Goal: Transaction & Acquisition: Purchase product/service

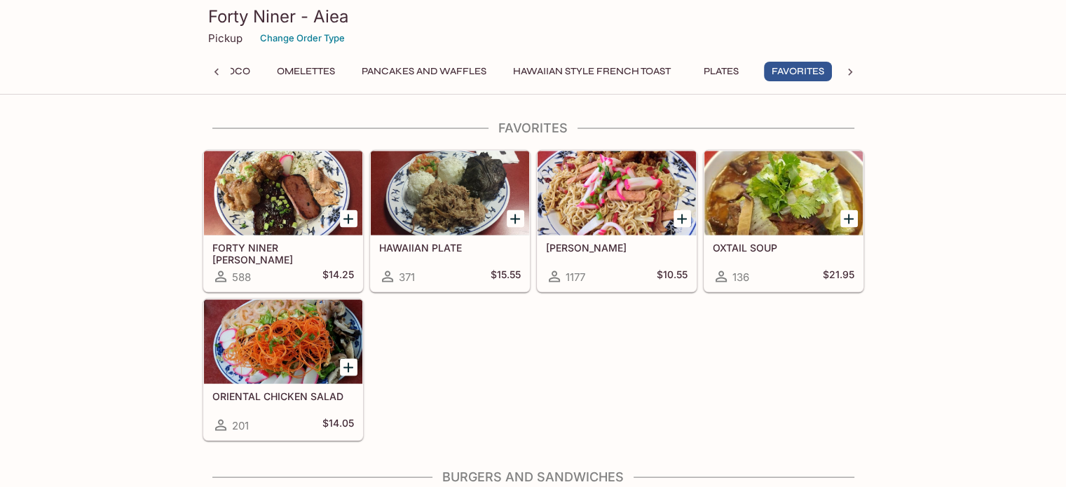
scroll to position [2792, 0]
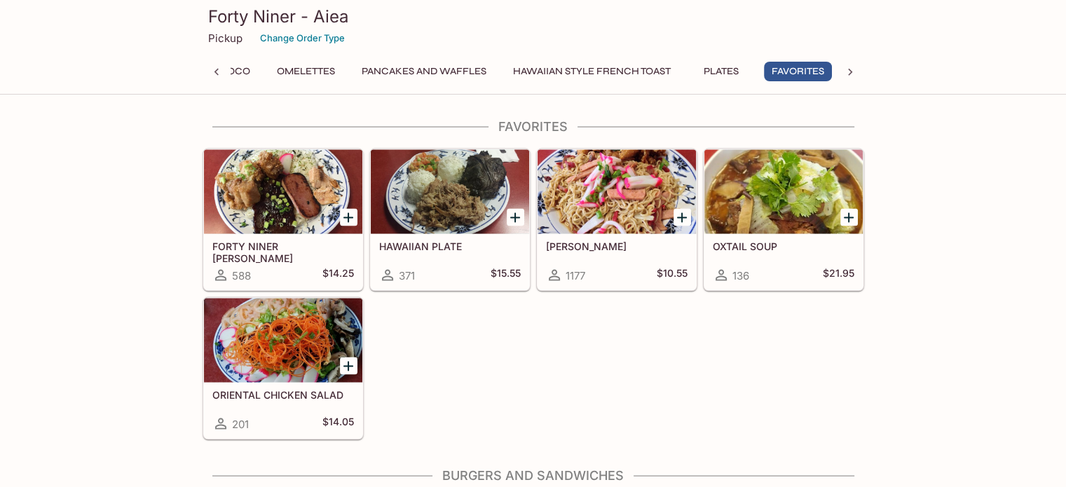
click at [513, 210] on icon "Add HAWAIIAN PLATE" at bounding box center [515, 218] width 17 height 17
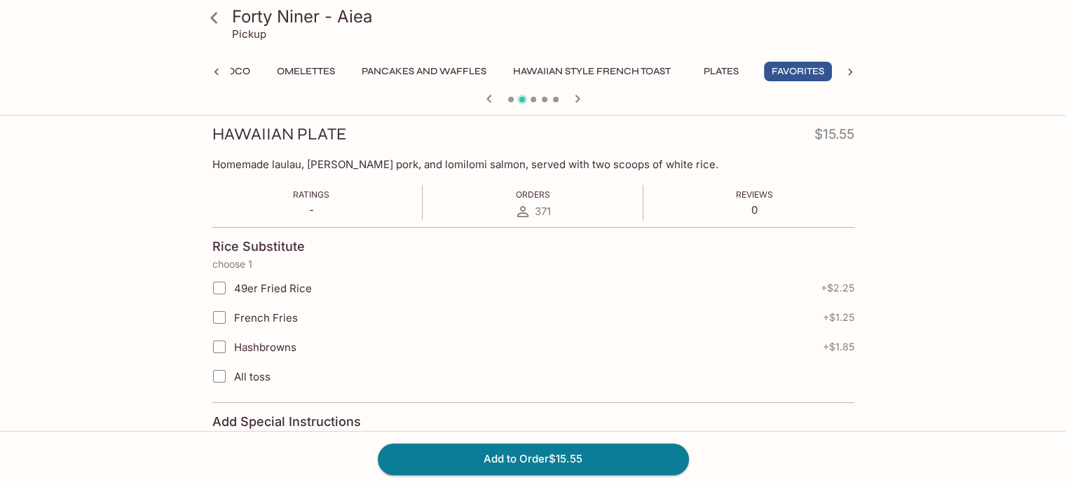
scroll to position [185, 0]
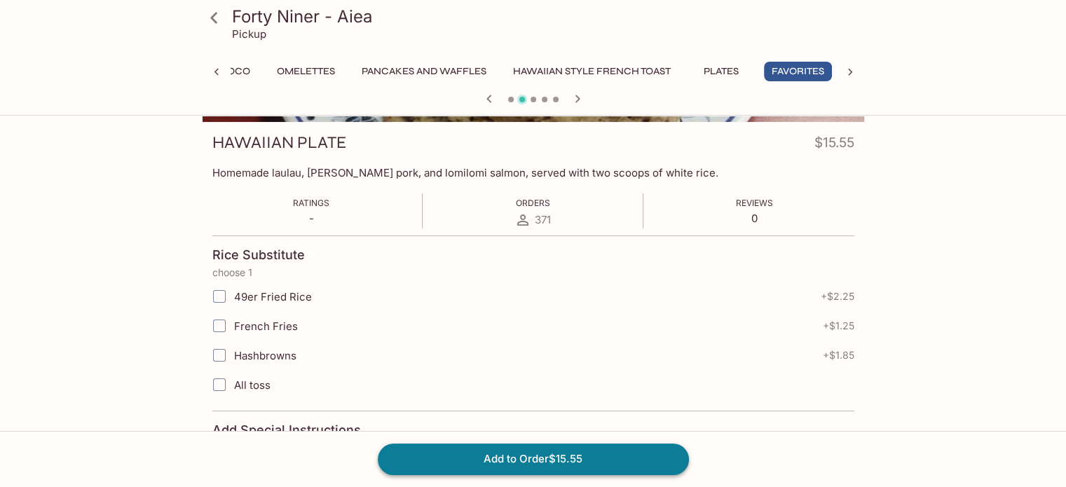
click at [675, 452] on button "Add to Order $15.55" at bounding box center [533, 459] width 311 height 31
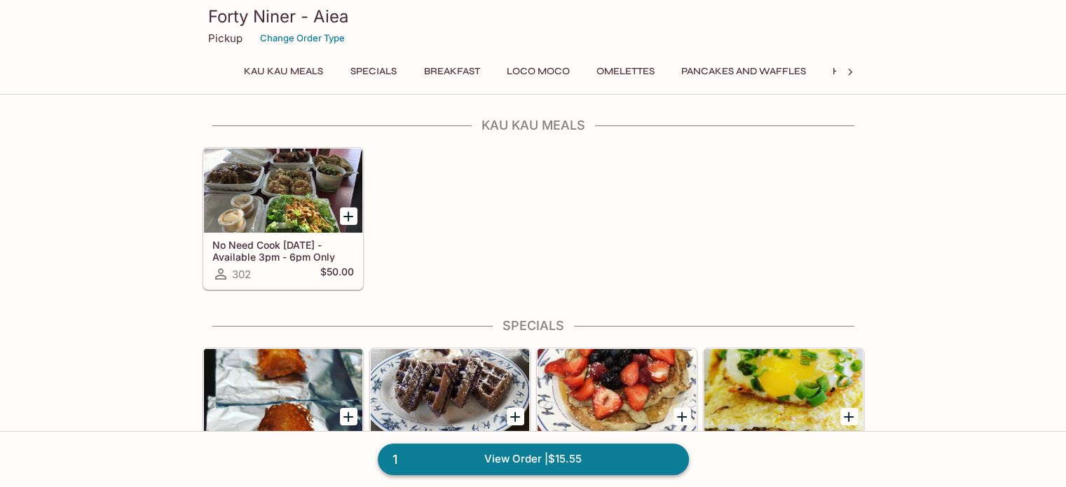
click at [469, 454] on link "1 View Order | $15.55" at bounding box center [533, 459] width 311 height 31
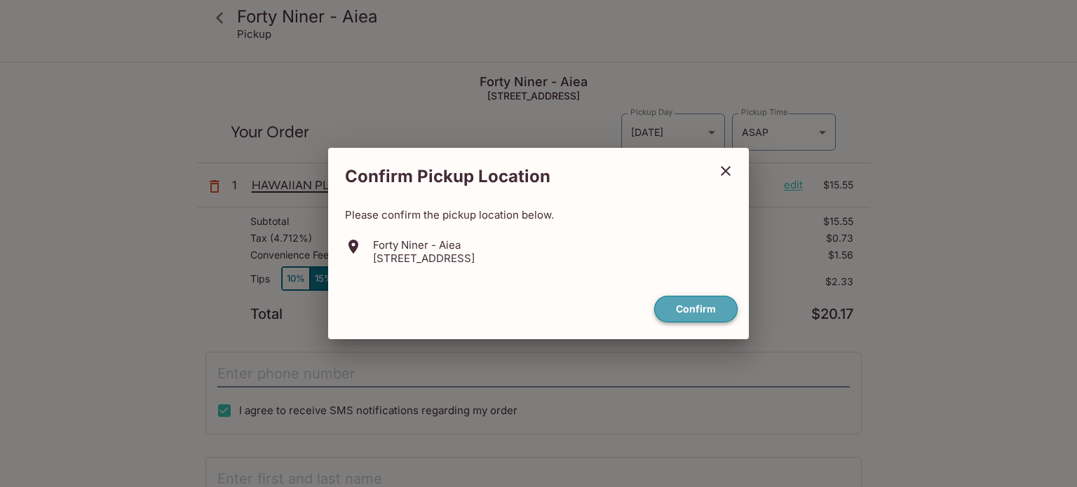
click at [700, 305] on button "Confirm" at bounding box center [695, 309] width 83 height 27
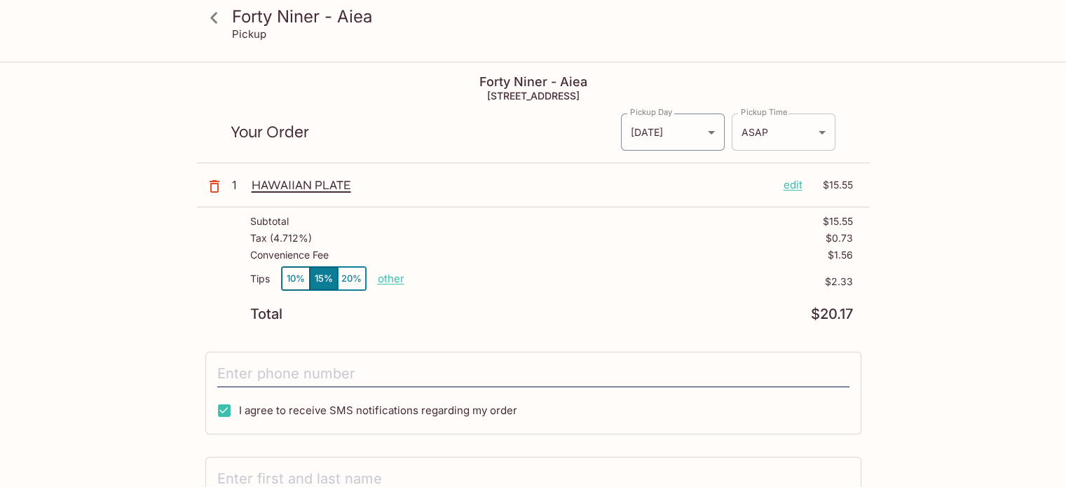
click at [787, 118] on body "Forty Niner - Aiea Pickup Forty Niner - Aiea 98-[STREET_ADDRESS] Your Order Pic…" at bounding box center [533, 306] width 1066 height 487
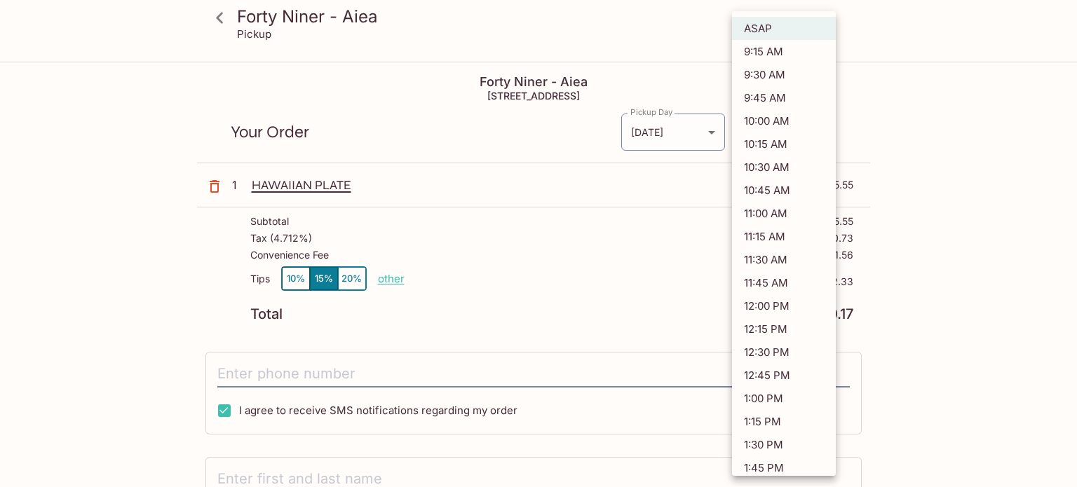
click at [789, 210] on li "11:00 AM" at bounding box center [784, 213] width 104 height 23
type input "[DATE]T21:00:54.000000Z"
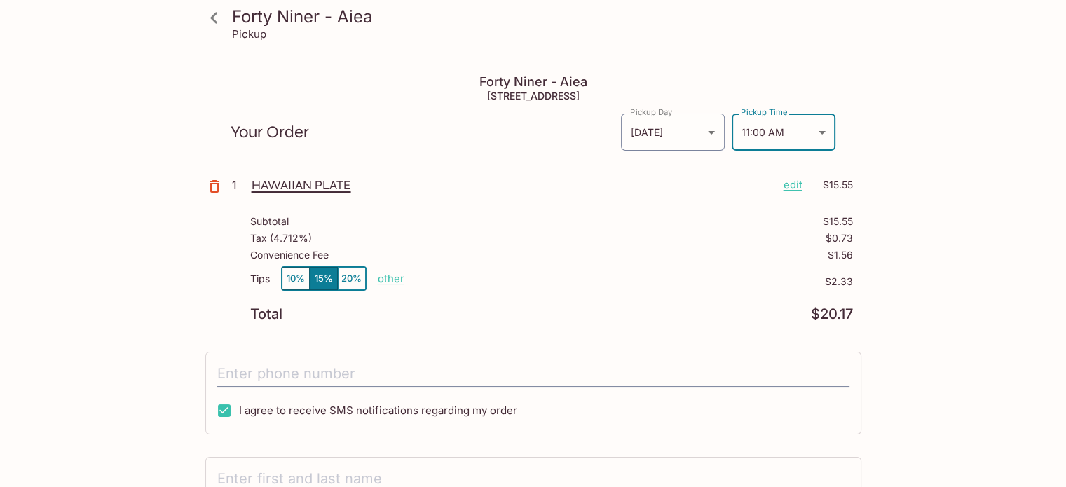
click at [794, 180] on p "edit" at bounding box center [793, 184] width 19 height 15
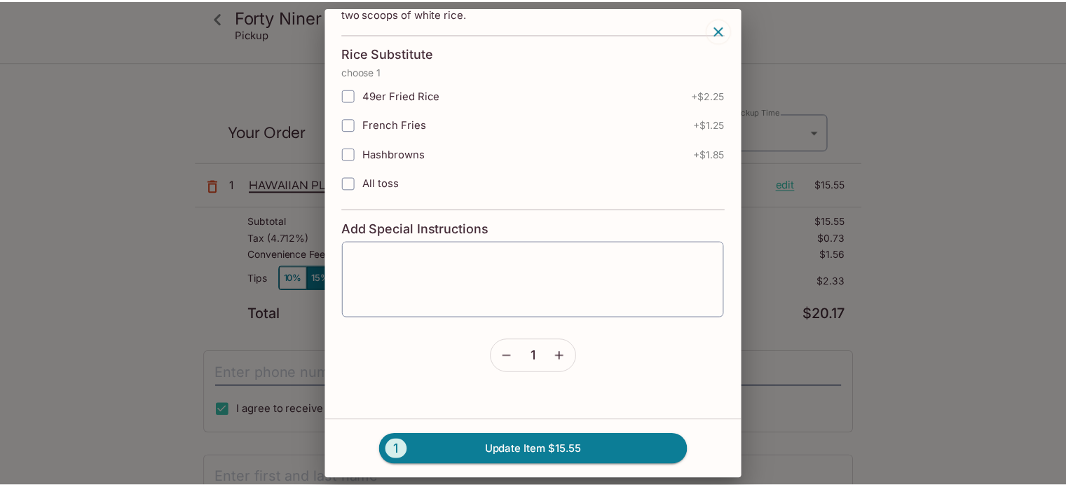
scroll to position [84, 0]
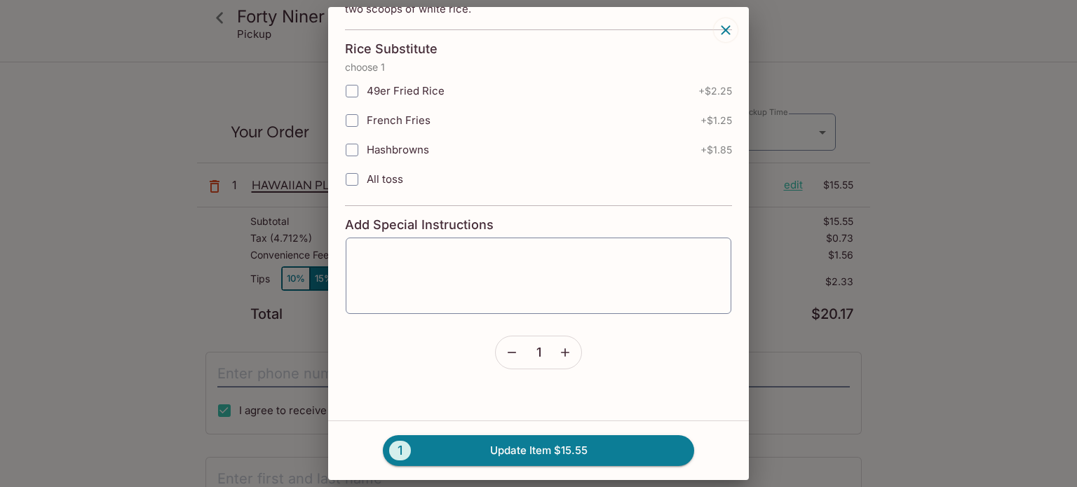
click at [561, 355] on icon "button" at bounding box center [565, 352] width 8 height 8
click at [533, 442] on button "2 Update Item $31.10" at bounding box center [538, 450] width 311 height 31
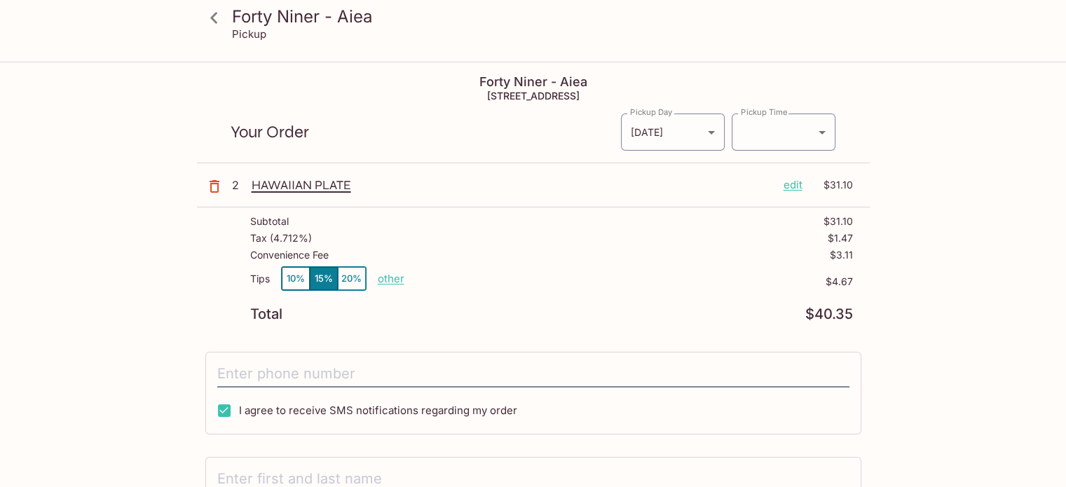
click at [212, 16] on icon at bounding box center [213, 17] width 7 height 11
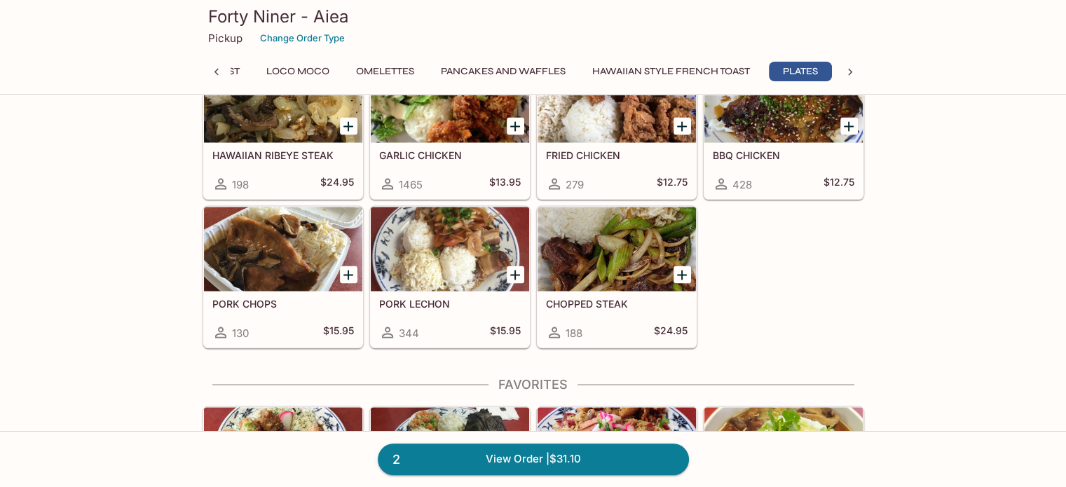
scroll to position [2497, 0]
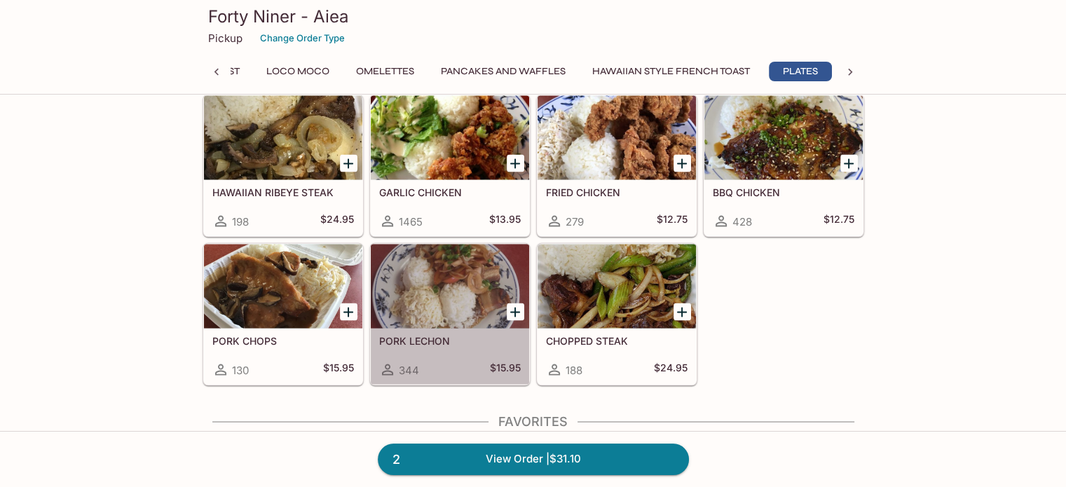
click at [417, 283] on div at bounding box center [450, 286] width 158 height 84
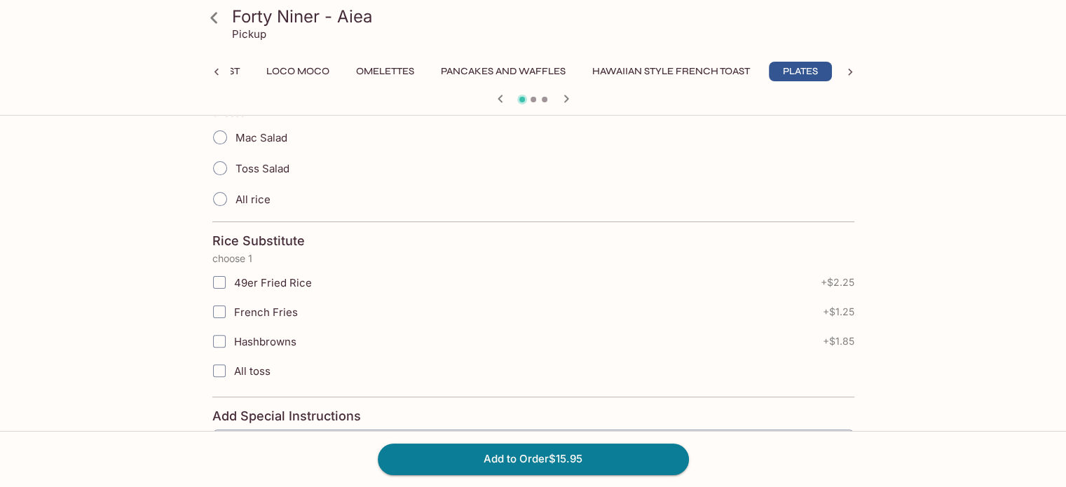
scroll to position [345, 0]
click at [266, 141] on span "Mac Salad" at bounding box center [262, 137] width 52 height 13
click at [235, 141] on input "Mac Salad" at bounding box center [219, 137] width 29 height 29
radio input "true"
click at [426, 447] on button "Add to Order $15.95" at bounding box center [533, 459] width 311 height 31
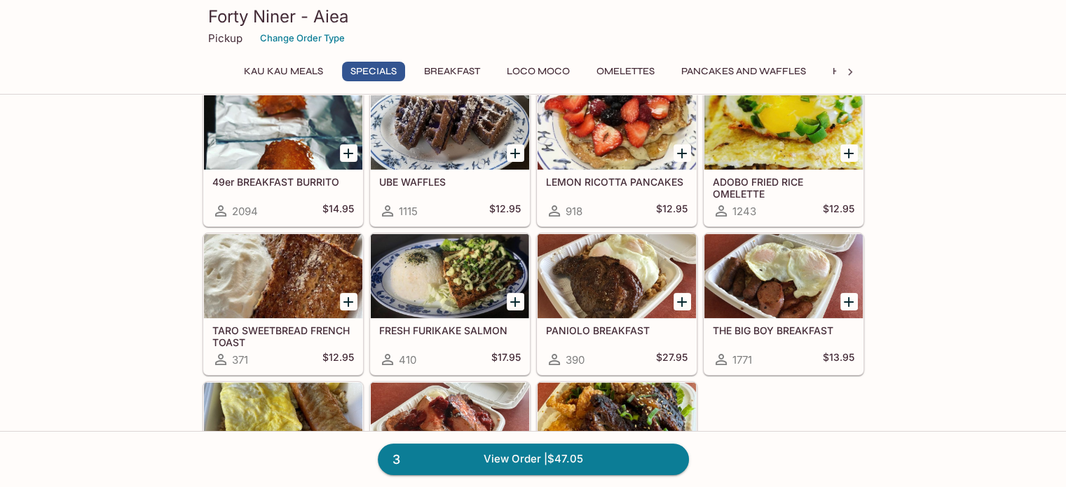
scroll to position [272, 0]
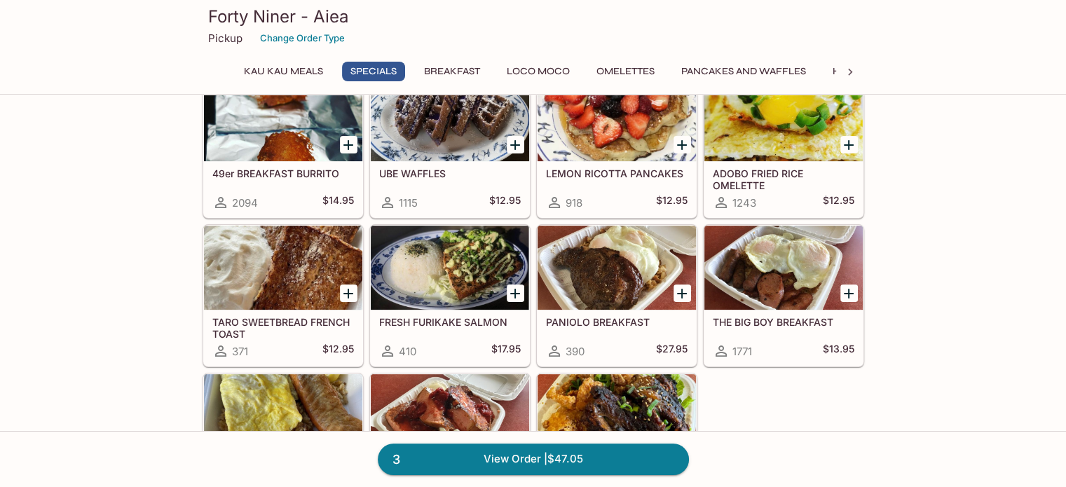
click at [407, 286] on div at bounding box center [450, 268] width 158 height 84
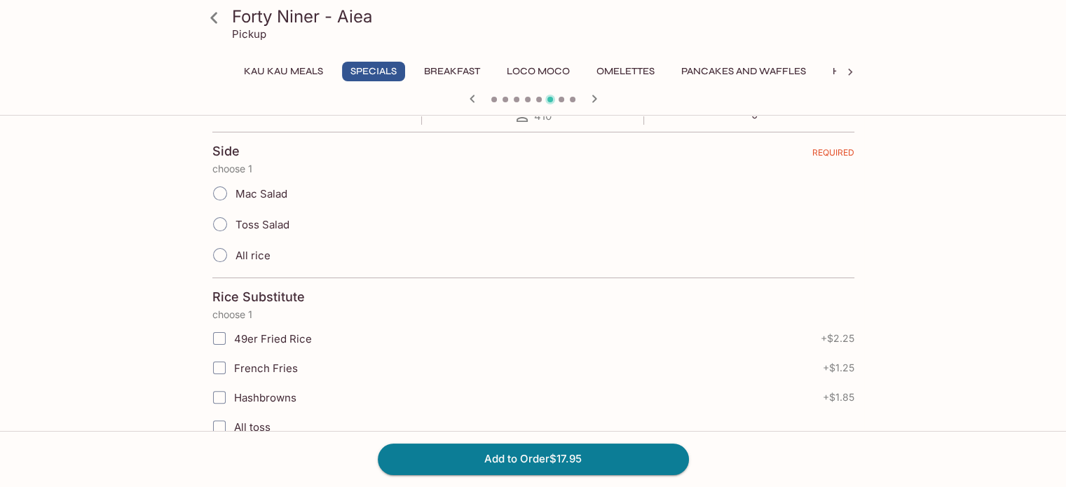
click at [222, 231] on input "Toss Salad" at bounding box center [219, 224] width 29 height 29
radio input "true"
click at [459, 454] on button "Add to Order $17.95" at bounding box center [533, 459] width 311 height 31
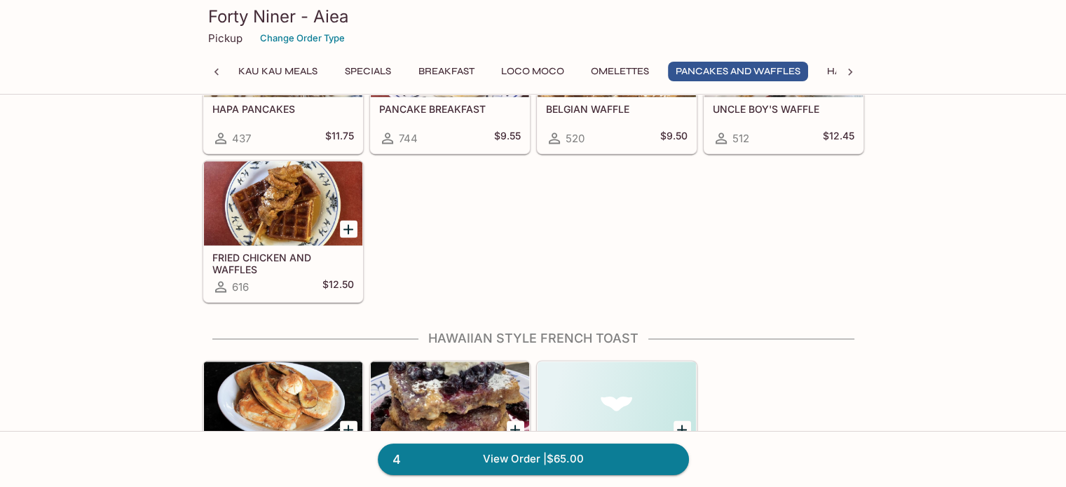
scroll to position [1885, 0]
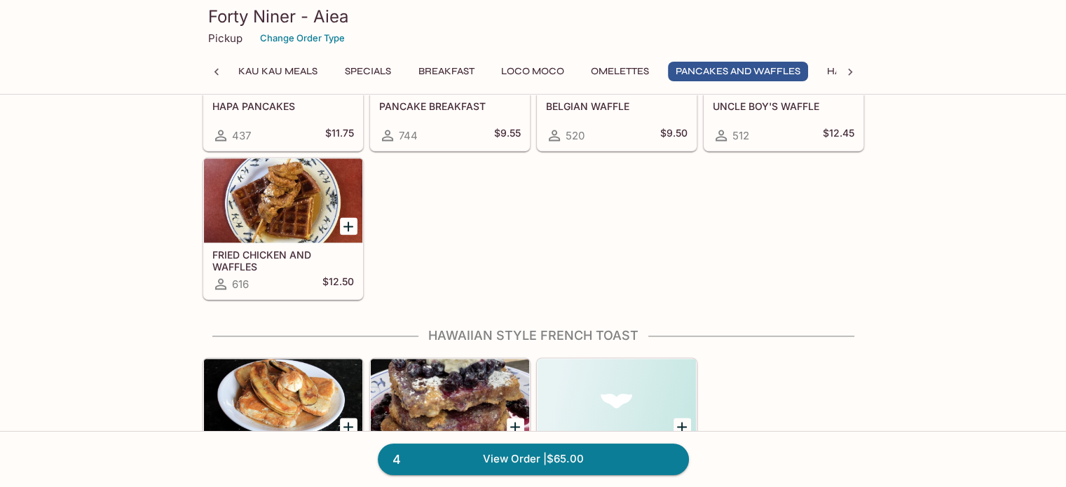
click at [850, 70] on icon at bounding box center [850, 72] width 4 height 7
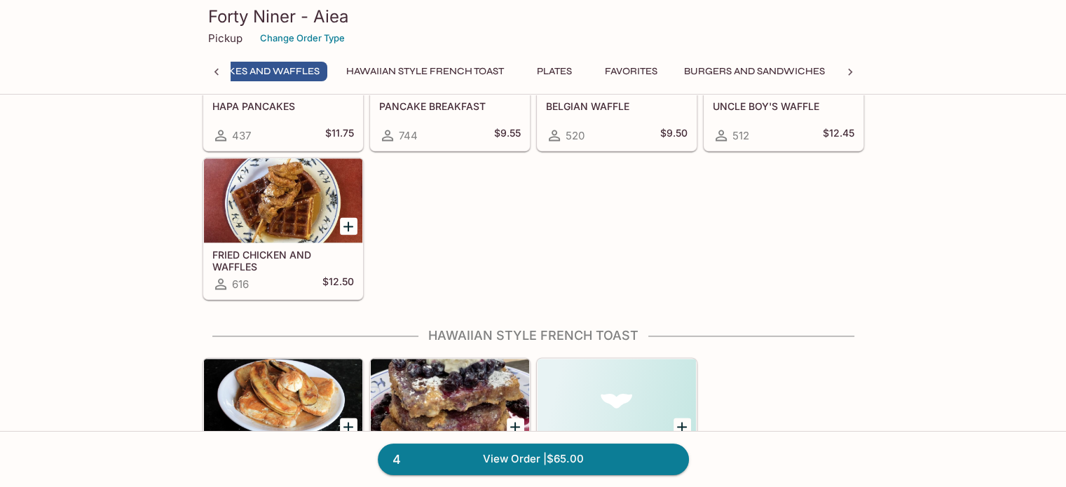
scroll to position [0, 522]
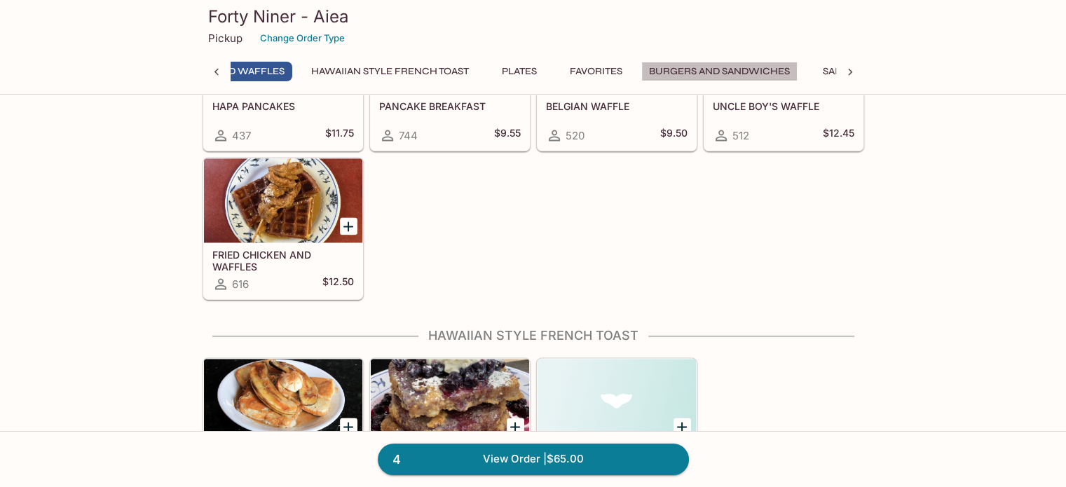
click at [756, 73] on button "Burgers and Sandwiches" at bounding box center [720, 72] width 156 height 20
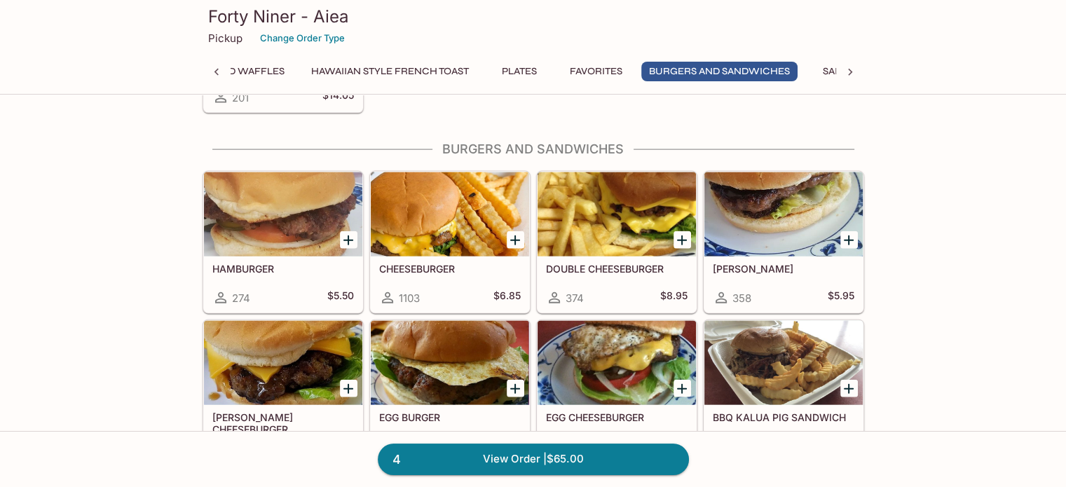
scroll to position [3130, 0]
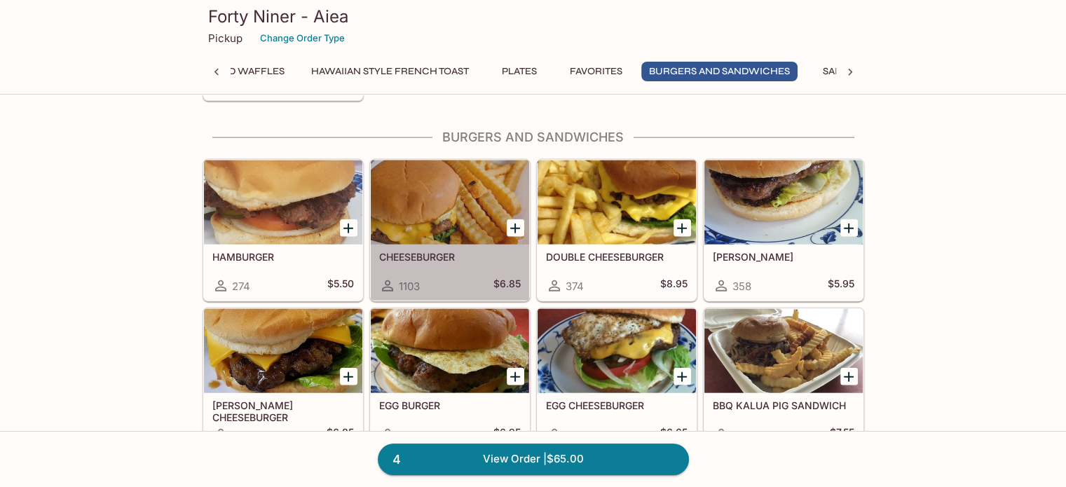
click at [441, 207] on div at bounding box center [450, 203] width 158 height 84
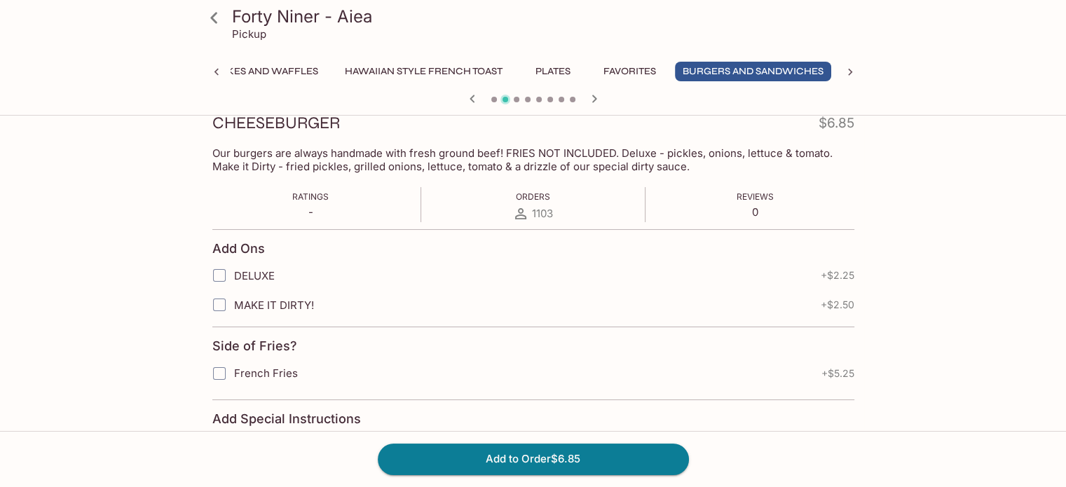
scroll to position [205, 0]
click at [214, 306] on input "MAKE IT DIRTY!" at bounding box center [219, 305] width 28 height 28
checkbox input "true"
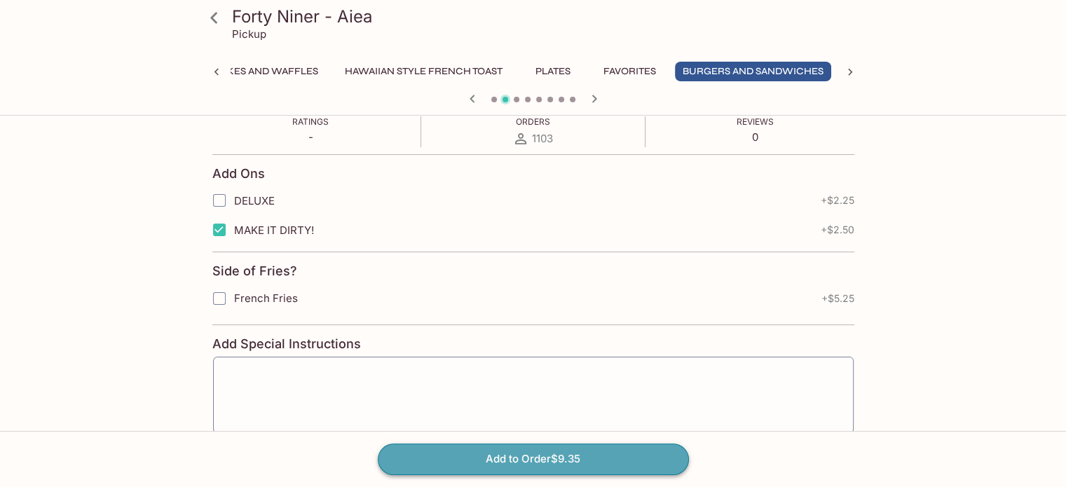
click at [442, 450] on button "Add to Order $9.35" at bounding box center [533, 459] width 311 height 31
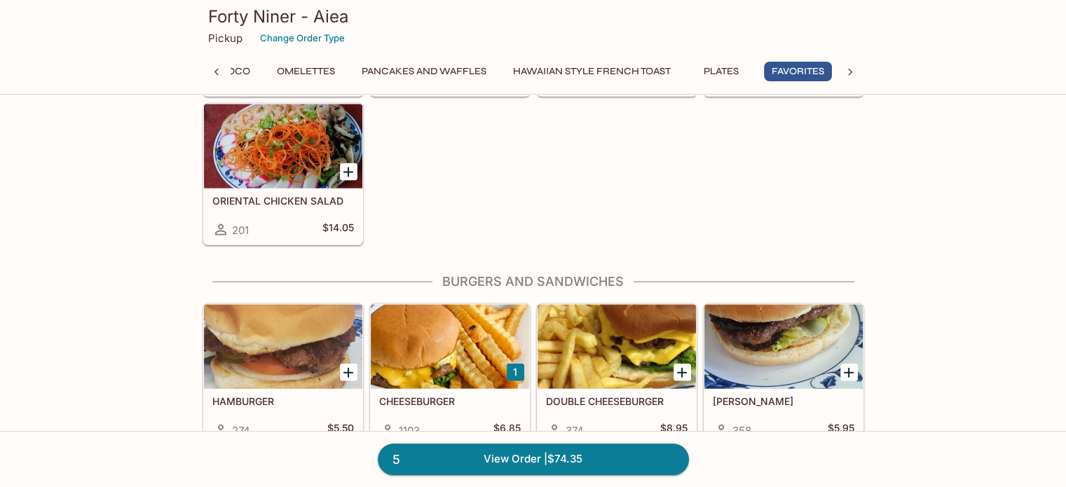
scroll to position [2987, 0]
click at [261, 140] on div at bounding box center [283, 146] width 158 height 84
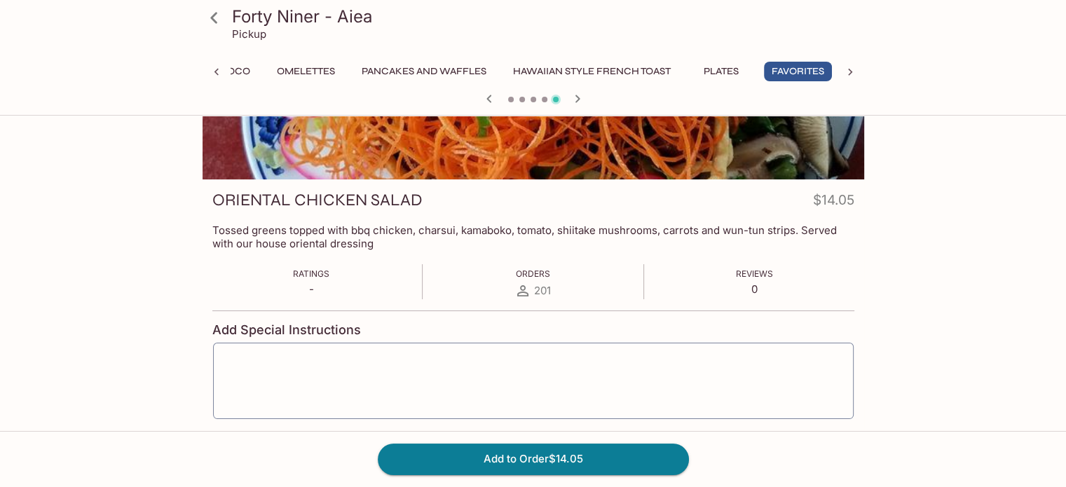
scroll to position [132, 0]
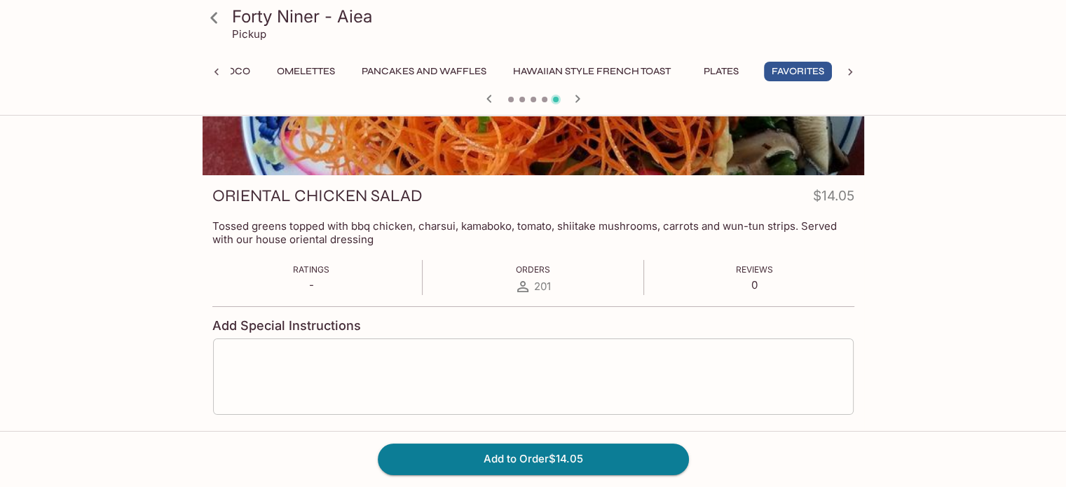
click at [289, 381] on textarea at bounding box center [533, 377] width 621 height 53
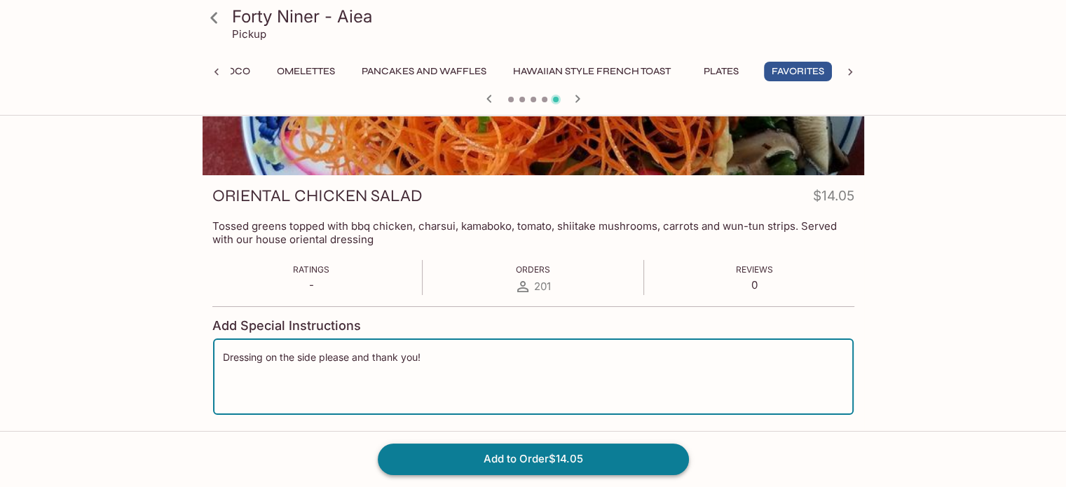
type textarea "Dressing on the side please and thank you!"
click at [414, 449] on button "Add to Order $14.05" at bounding box center [533, 459] width 311 height 31
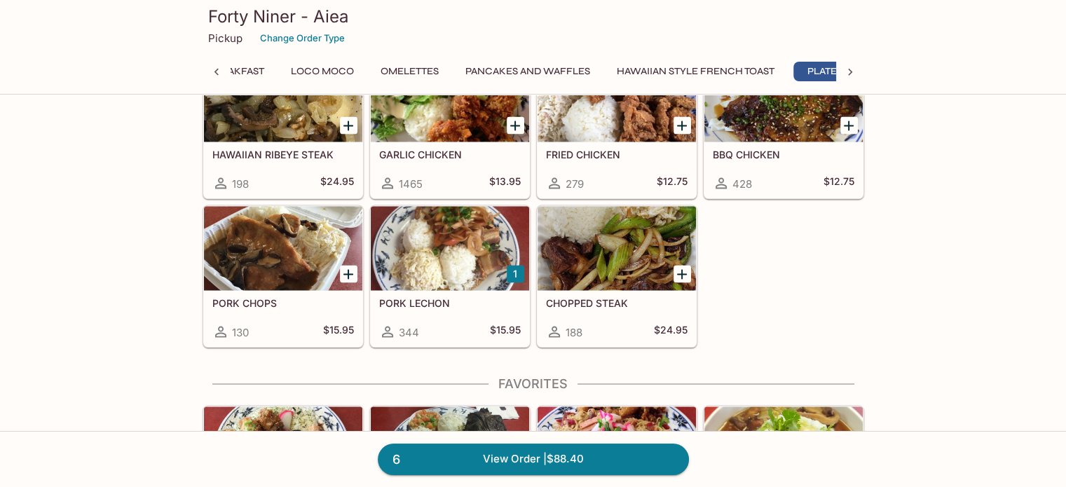
scroll to position [2534, 0]
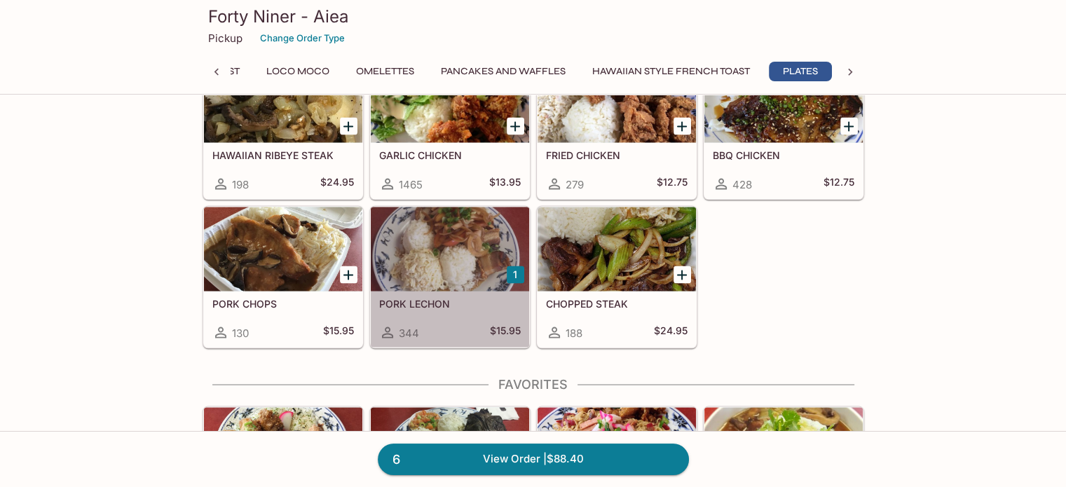
click at [482, 207] on div at bounding box center [450, 249] width 158 height 84
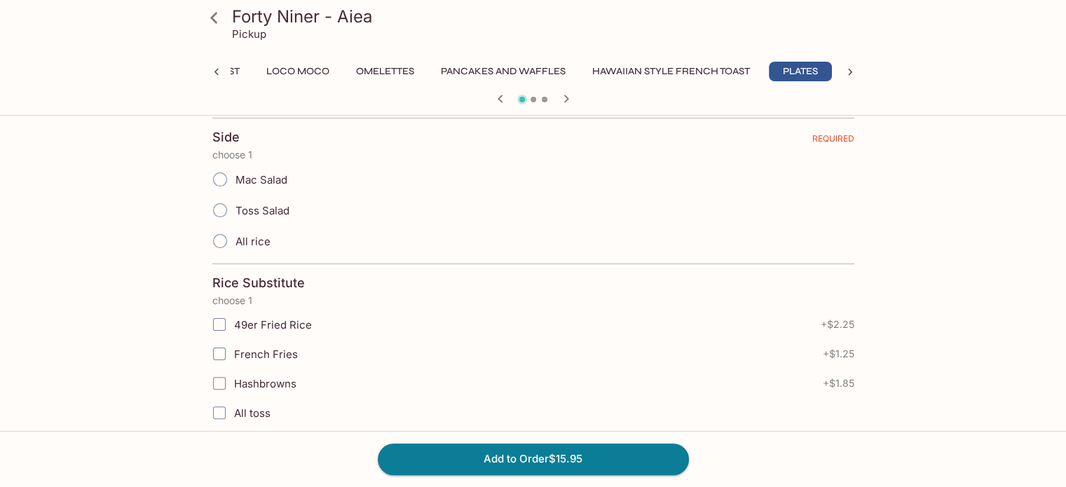
scroll to position [376, 0]
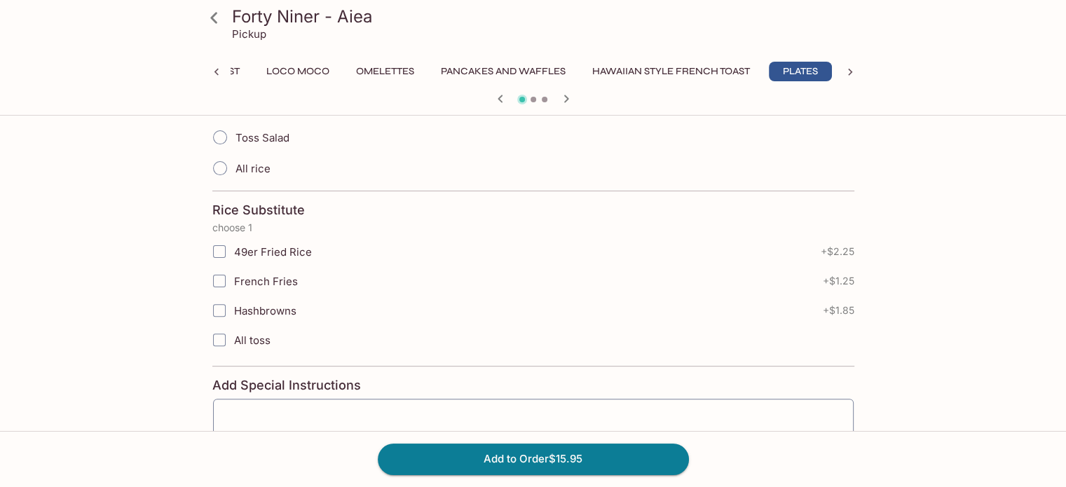
click at [279, 147] on label "Toss Salad" at bounding box center [247, 137] width 85 height 31
click at [235, 147] on input "Toss Salad" at bounding box center [219, 137] width 29 height 29
radio input "true"
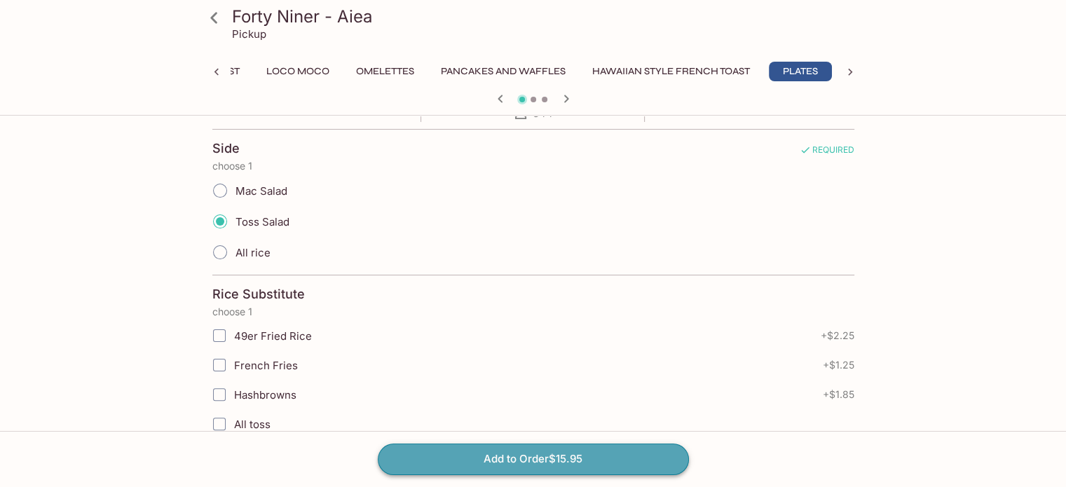
click at [482, 459] on button "Add to Order $15.95" at bounding box center [533, 459] width 311 height 31
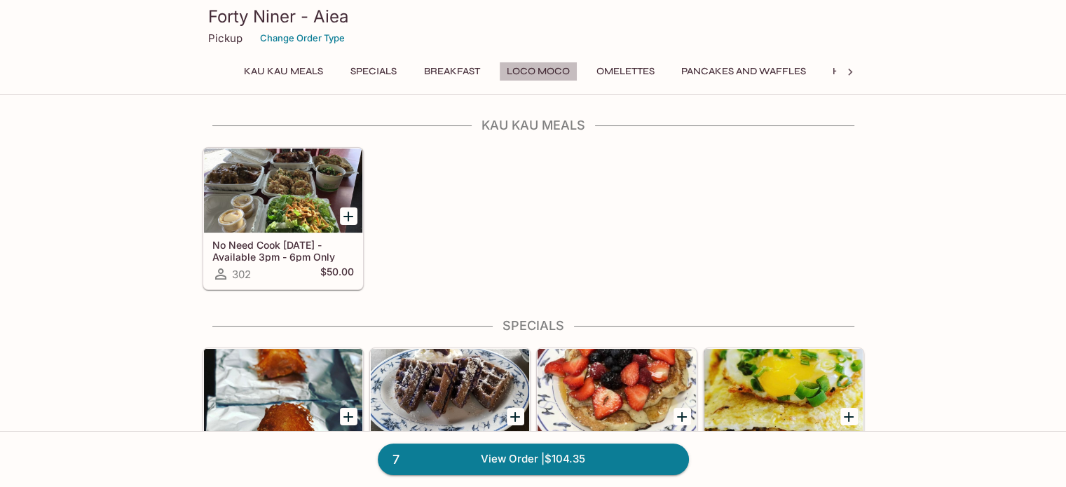
click at [517, 62] on button "Loco Moco" at bounding box center [538, 72] width 79 height 20
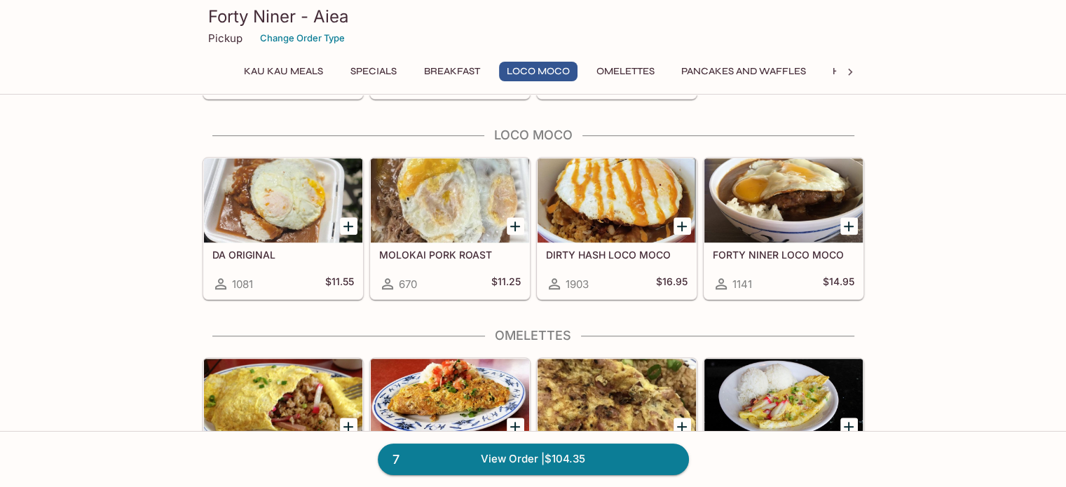
scroll to position [1043, 0]
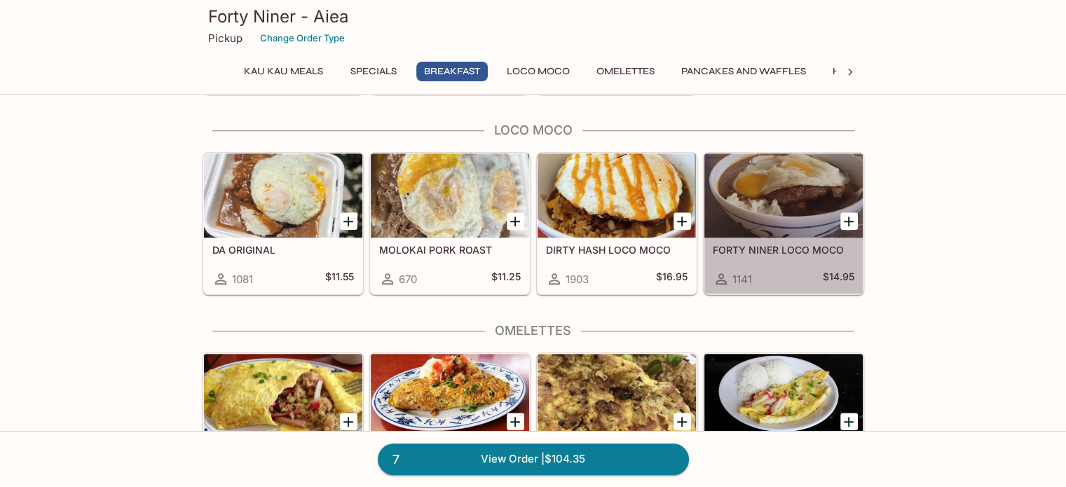
click at [799, 247] on h5 "FORTY NINER LOCO MOCO" at bounding box center [784, 250] width 142 height 12
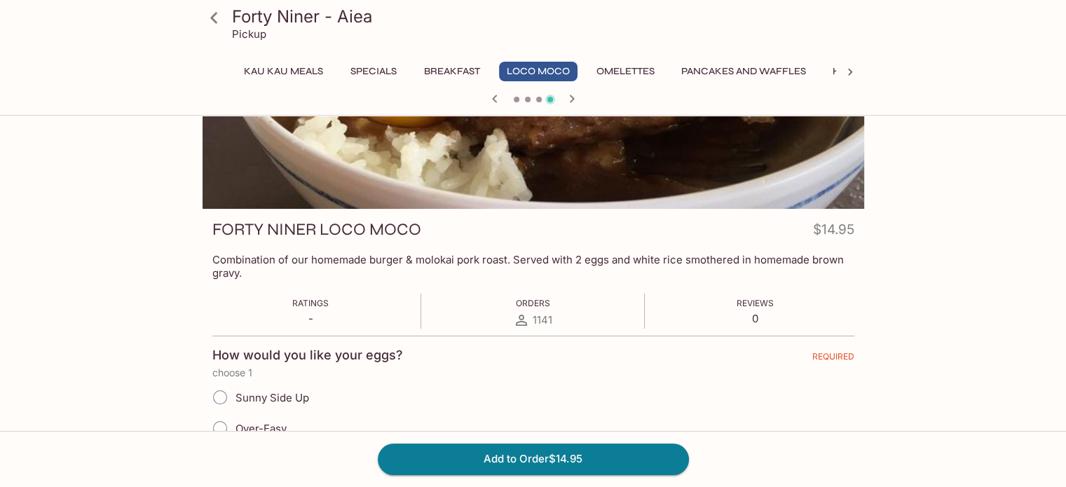
scroll to position [101, 0]
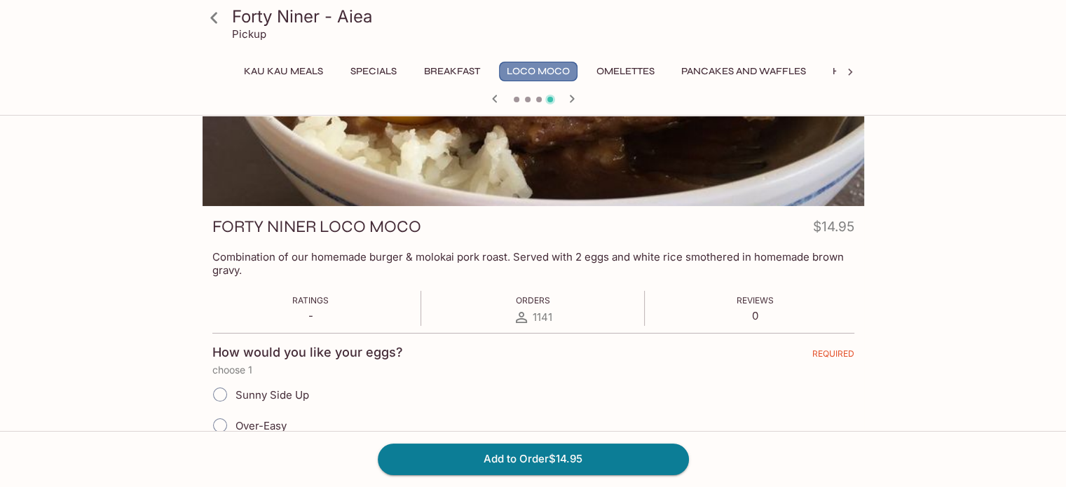
click at [513, 67] on button "Loco Moco" at bounding box center [538, 72] width 79 height 20
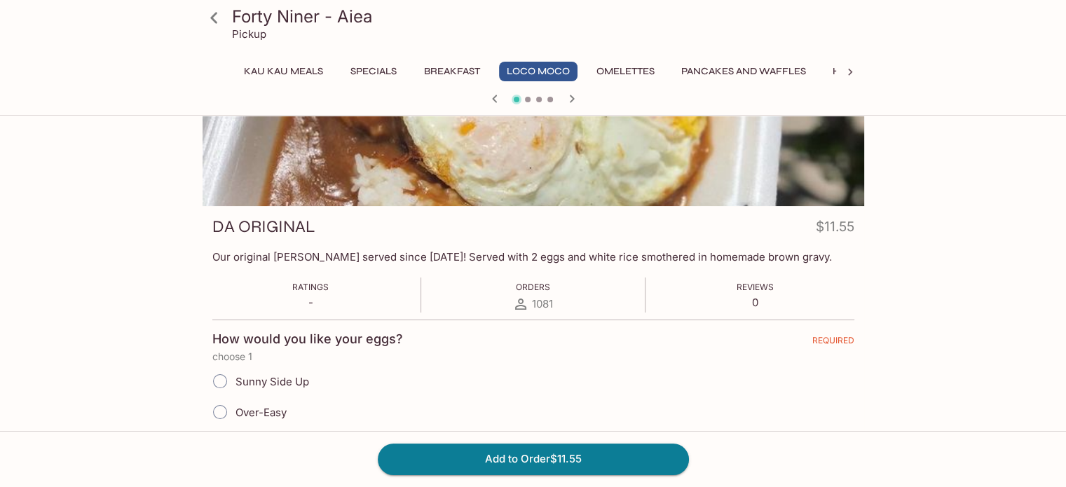
click at [211, 18] on icon at bounding box center [213, 17] width 7 height 11
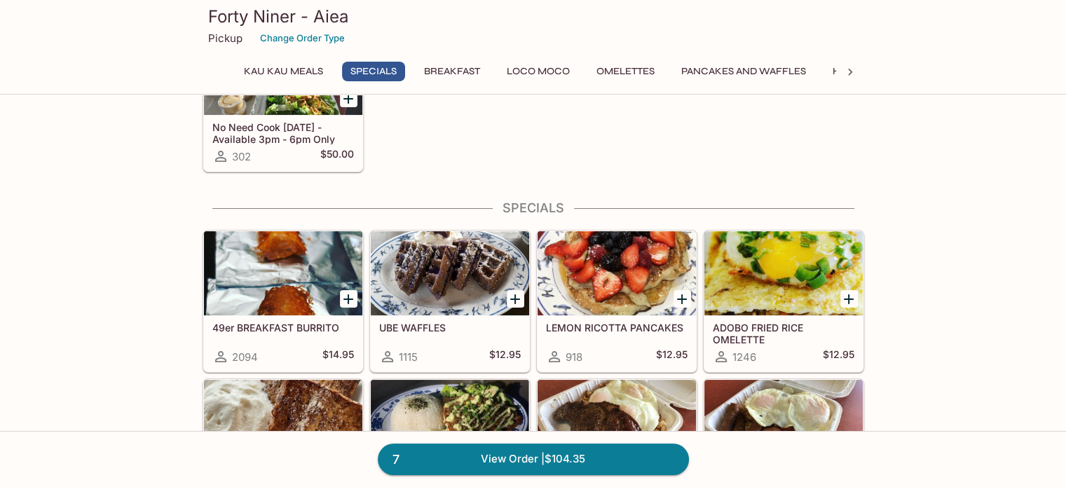
scroll to position [576, 0]
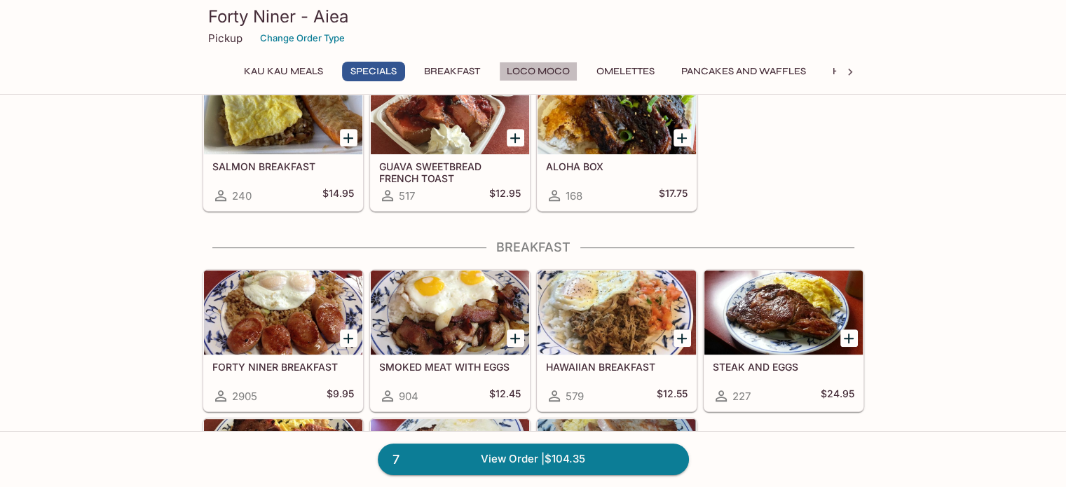
click at [551, 69] on button "Loco Moco" at bounding box center [538, 72] width 79 height 20
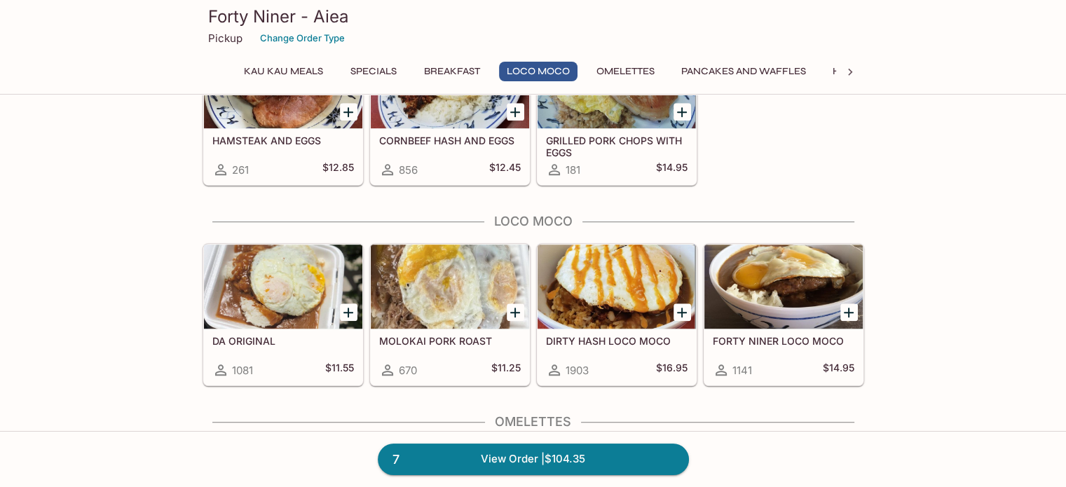
scroll to position [1043, 0]
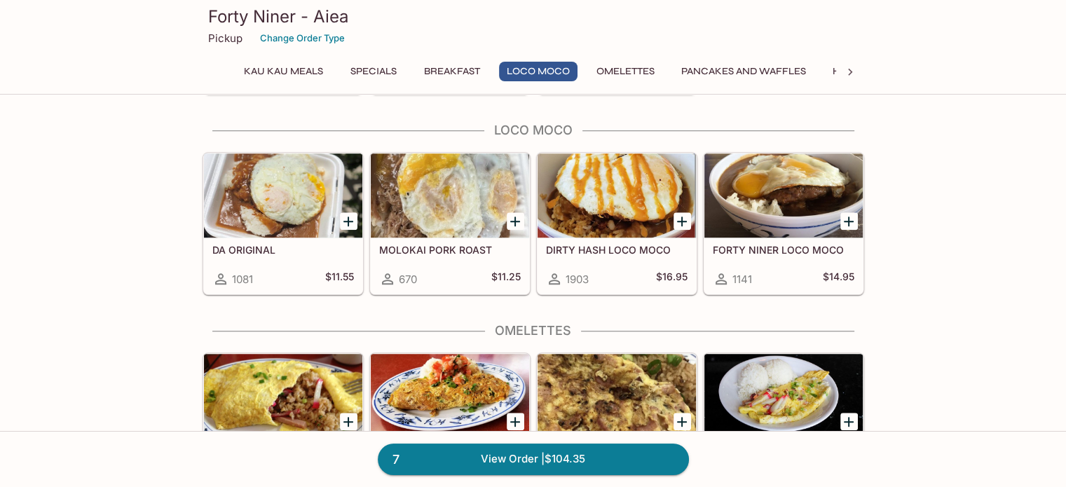
click at [264, 239] on div "DA ORIGINAL 1081 $11.55" at bounding box center [283, 266] width 158 height 56
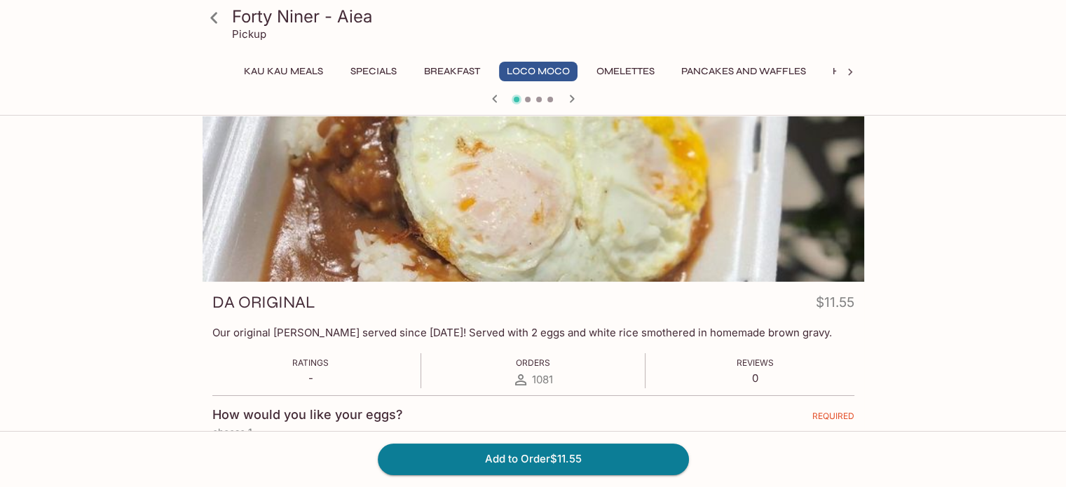
scroll to position [27, 0]
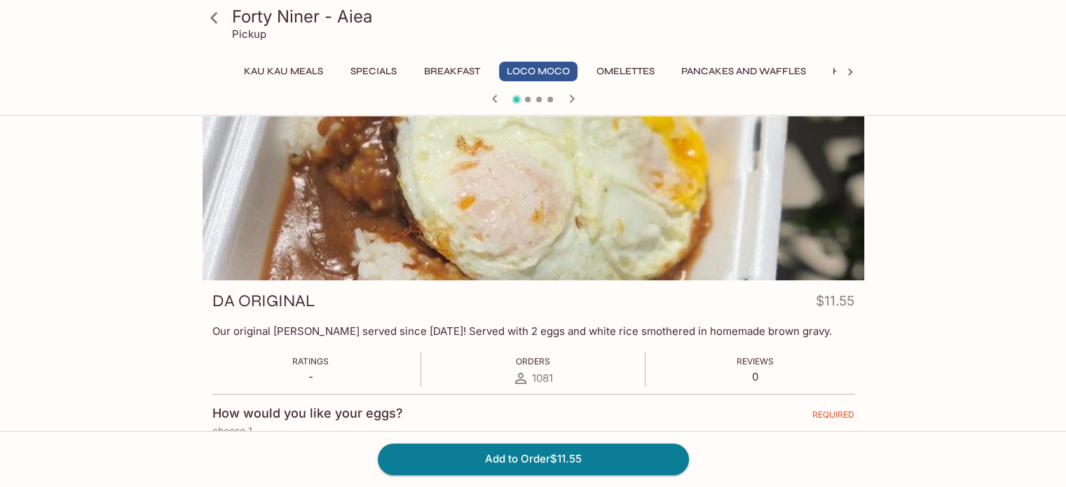
click at [218, 20] on icon at bounding box center [214, 18] width 25 height 25
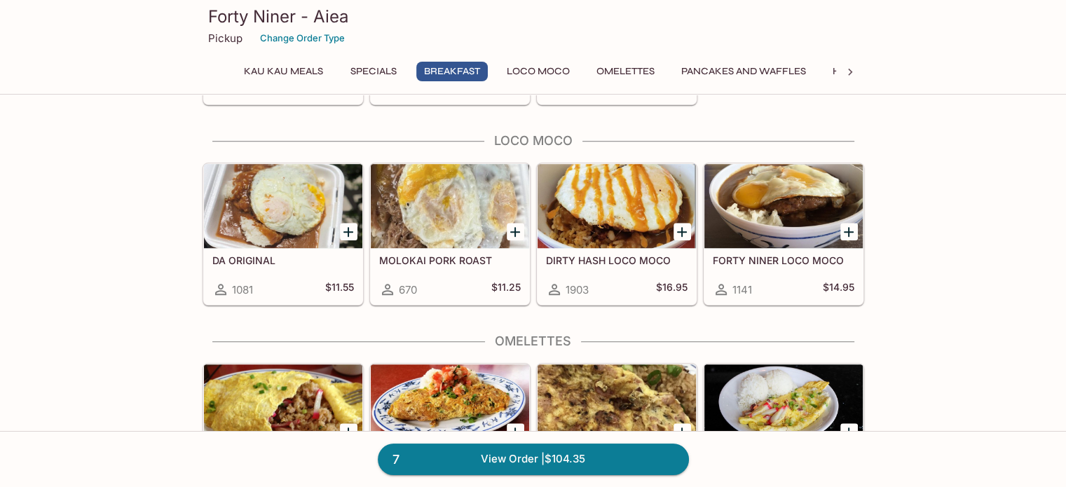
scroll to position [1032, 0]
click at [813, 232] on div at bounding box center [784, 206] width 158 height 84
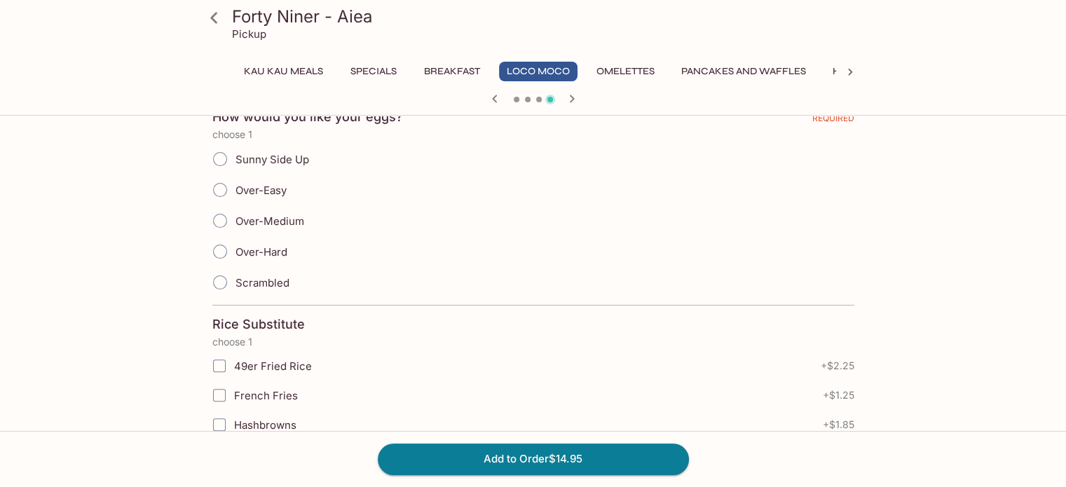
scroll to position [336, 0]
click at [241, 196] on span "Over-Easy" at bounding box center [261, 190] width 51 height 13
click at [235, 196] on input "Over-Easy" at bounding box center [219, 190] width 29 height 29
radio input "true"
click at [476, 447] on button "Add to Order $14.95" at bounding box center [533, 459] width 311 height 31
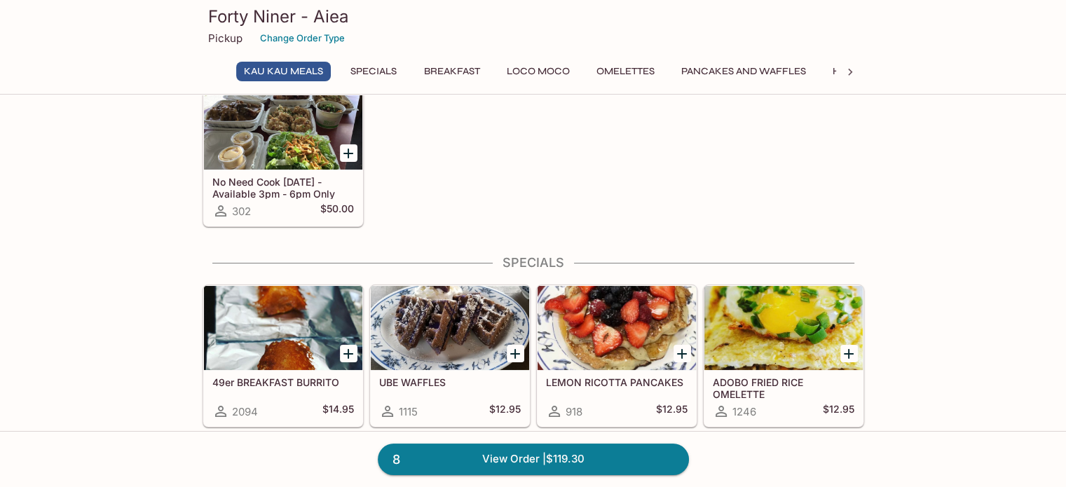
scroll to position [50, 0]
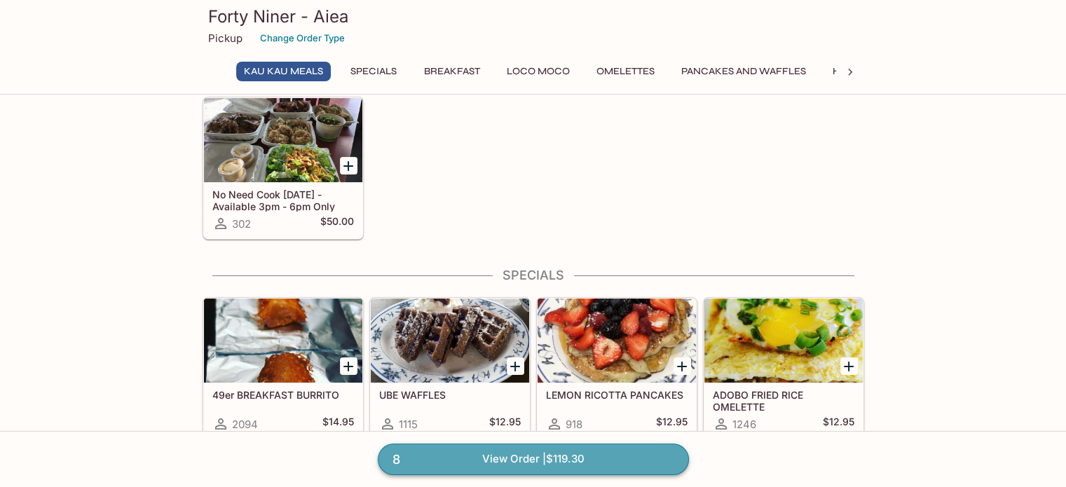
click at [516, 454] on link "8 View Order | $119.30" at bounding box center [533, 459] width 311 height 31
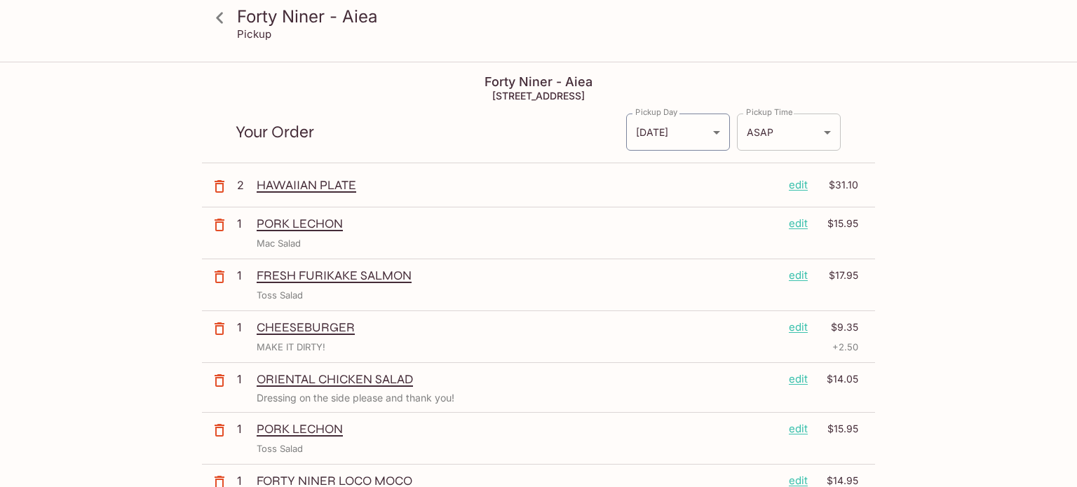
click at [816, 135] on body "Forty Niner - Aiea Pickup Forty Niner - Aiea 98-[STREET_ADDRESS] Your Order Pic…" at bounding box center [538, 306] width 1077 height 487
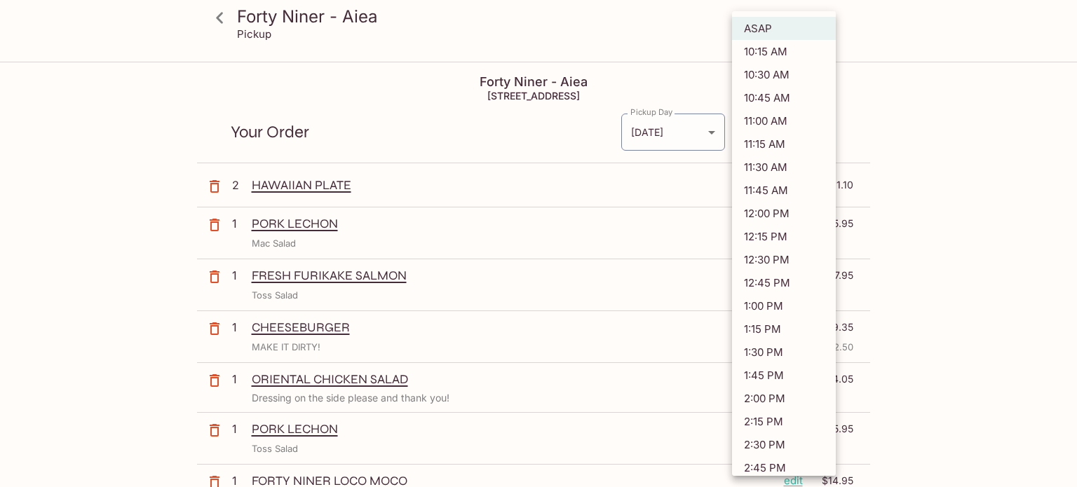
drag, startPoint x: 798, startPoint y: 133, endPoint x: 801, endPoint y: 117, distance: 16.4
click at [801, 117] on ul "ASAP 10:15 AM 10:30 AM 10:45 AM 11:00 AM 11:15 AM 11:30 AM 11:45 AM 12:00 PM 12…" at bounding box center [784, 387] width 104 height 752
click at [801, 117] on li "11:00 AM" at bounding box center [784, 120] width 104 height 23
type input "[DATE]T21:00:25.000000Z"
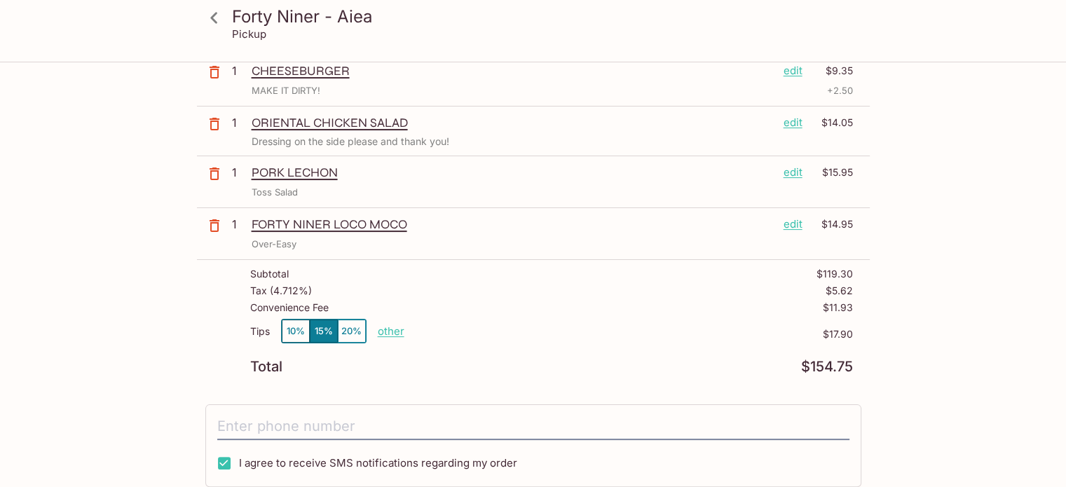
scroll to position [257, 0]
click at [294, 327] on button "10%" at bounding box center [296, 330] width 28 height 23
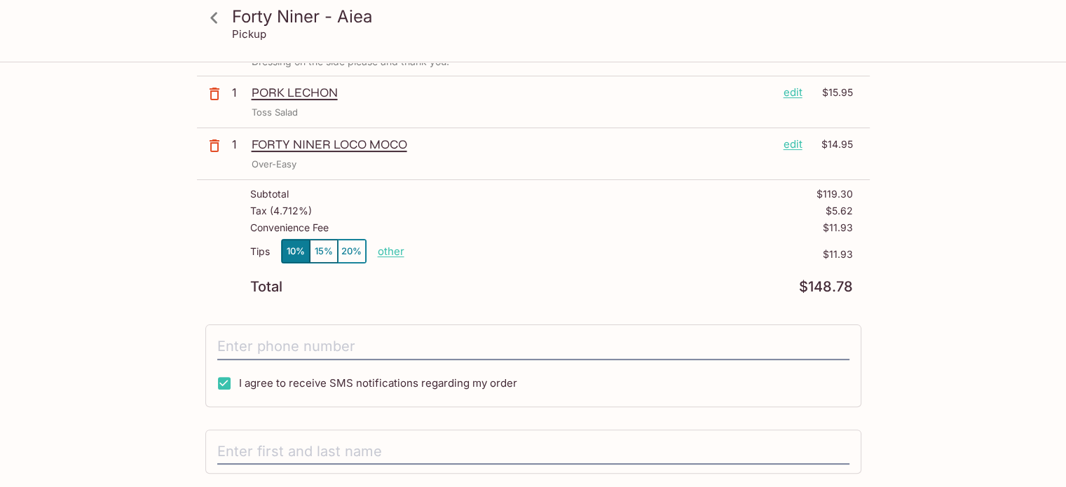
scroll to position [472, 0]
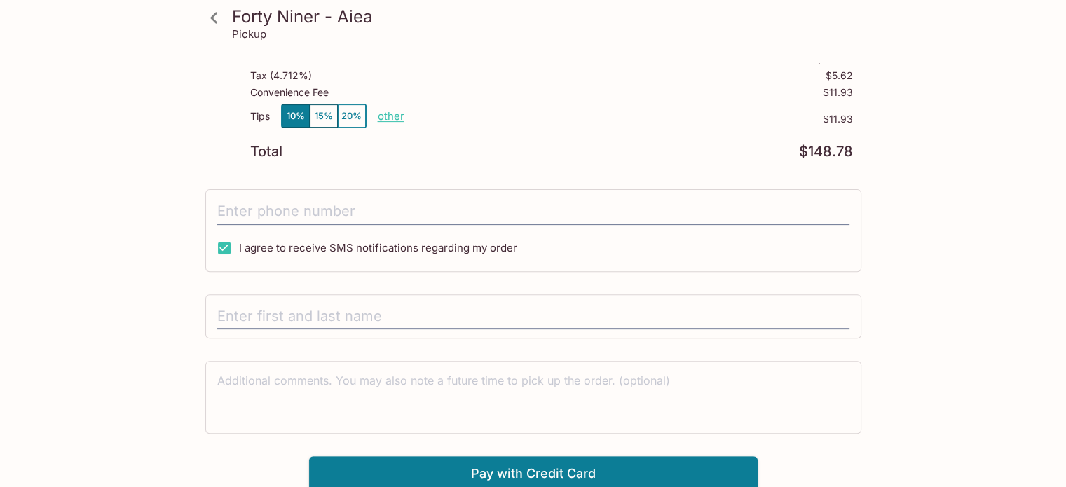
click at [326, 193] on div "I agree to receive SMS notifications regarding my order" at bounding box center [533, 230] width 656 height 83
click at [320, 208] on input "tel" at bounding box center [533, 211] width 632 height 27
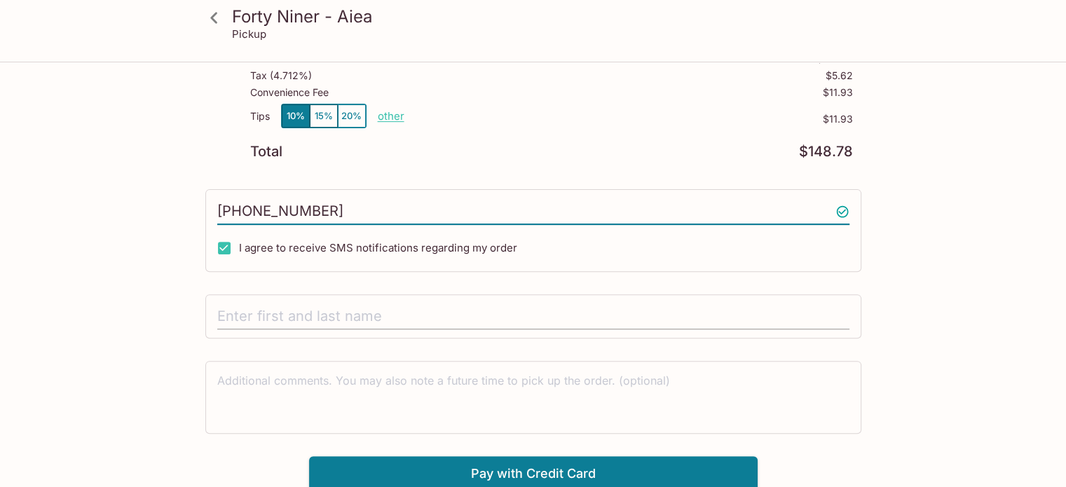
type input "[PHONE_NUMBER]"
click at [312, 305] on input "text" at bounding box center [533, 317] width 632 height 27
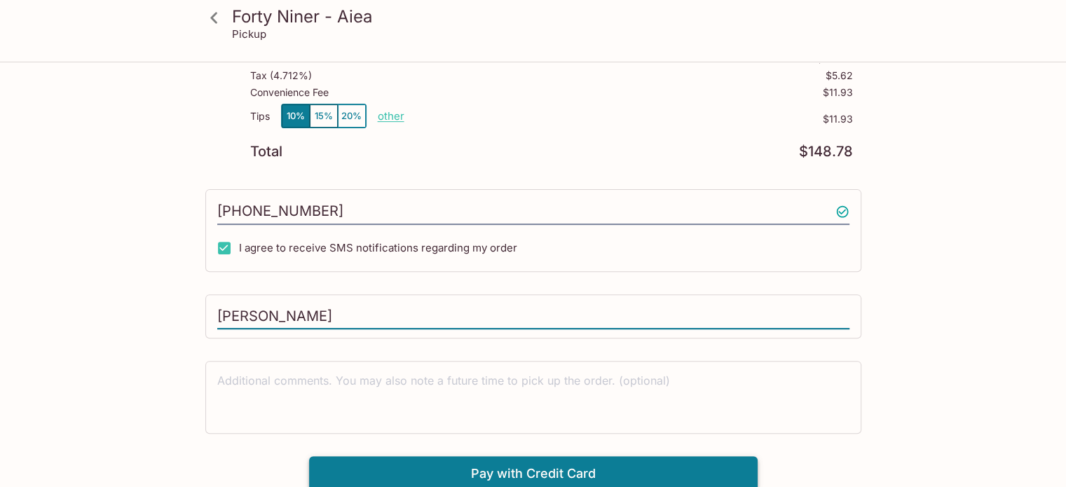
type input "[PERSON_NAME]"
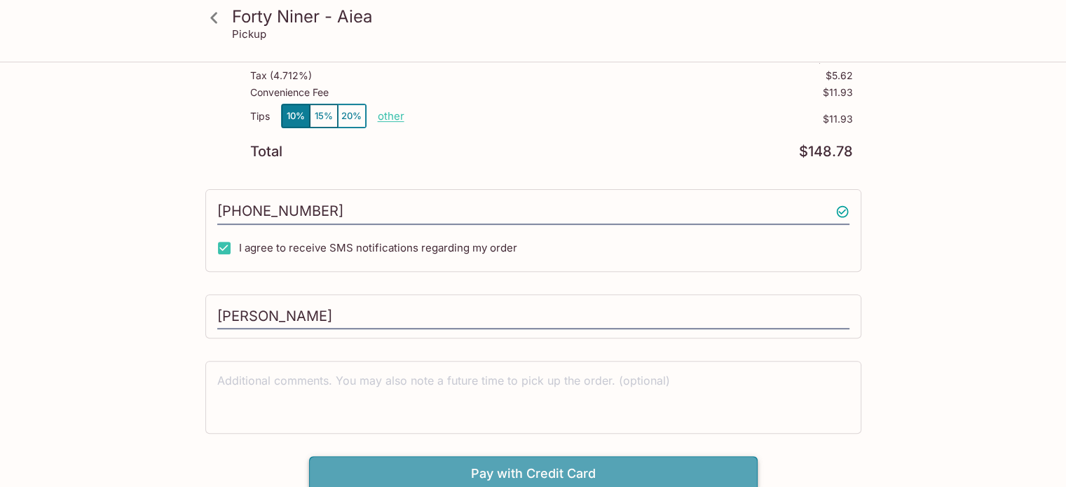
click at [727, 462] on button "Pay with Credit Card" at bounding box center [533, 473] width 449 height 35
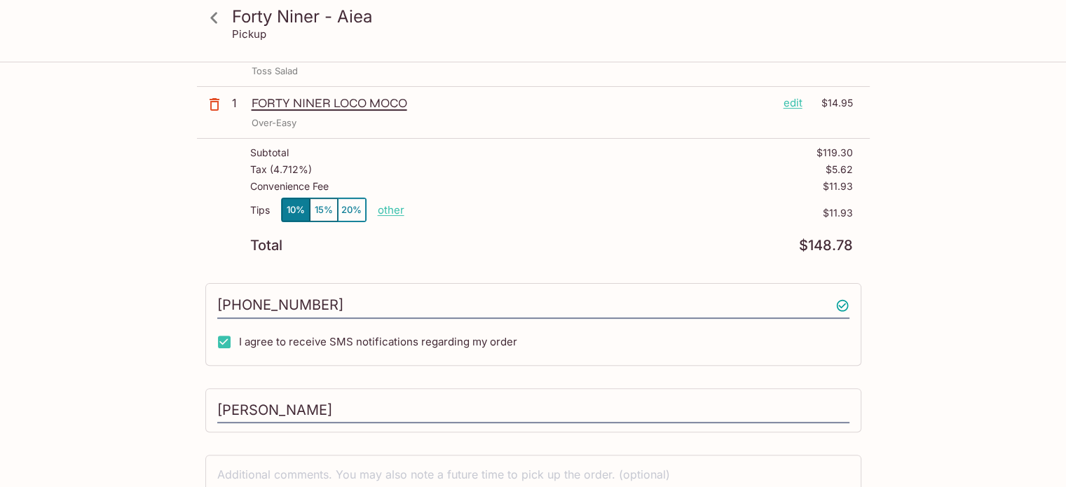
scroll to position [374, 0]
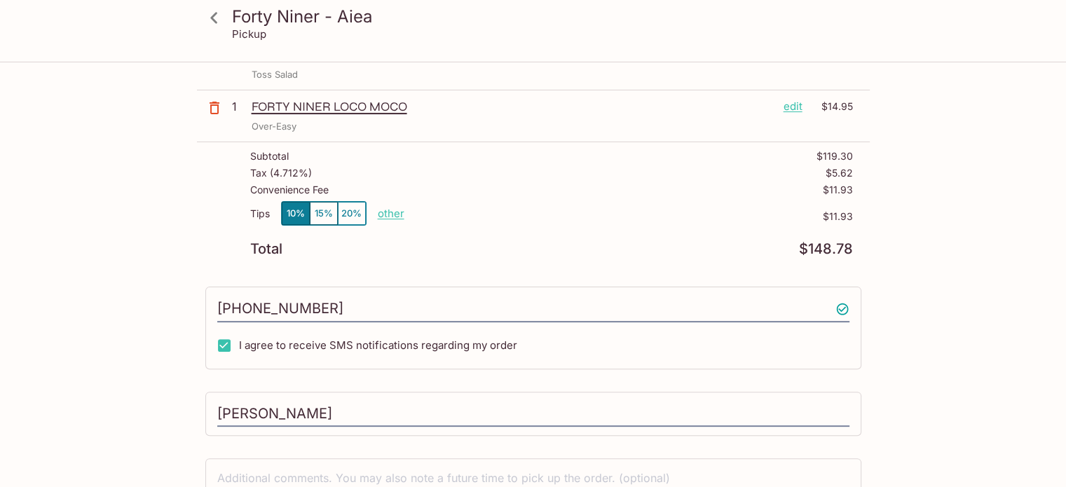
click at [398, 216] on p "other" at bounding box center [391, 213] width 27 height 13
drag, startPoint x: 466, startPoint y: 215, endPoint x: 546, endPoint y: 205, distance: 81.1
click at [546, 205] on div "Tips 10% 15% 20% Done 11.93 $11.93" at bounding box center [551, 221] width 603 height 41
type input "10.00"
click at [395, 212] on p "other" at bounding box center [391, 213] width 27 height 13
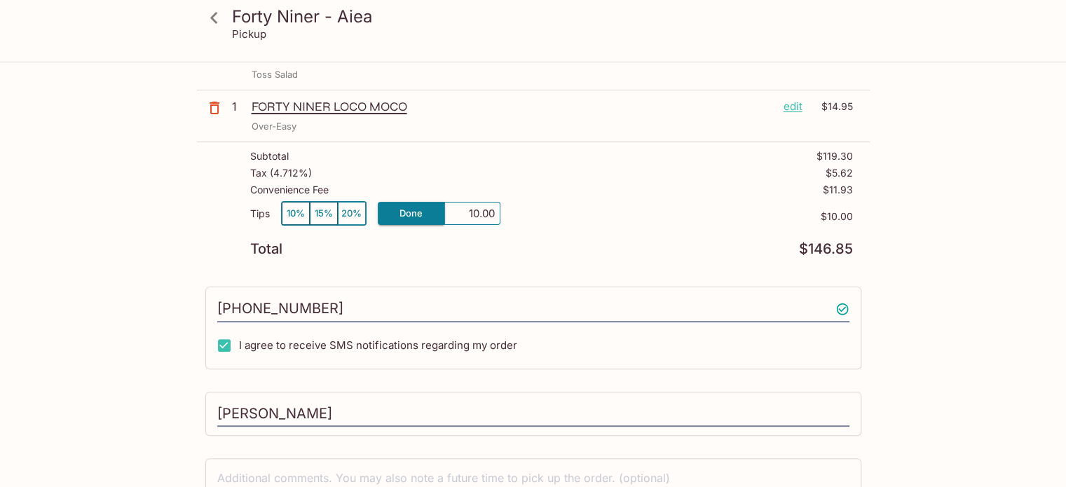
click at [475, 211] on input "10.00" at bounding box center [472, 213] width 45 height 15
type input "0.00"
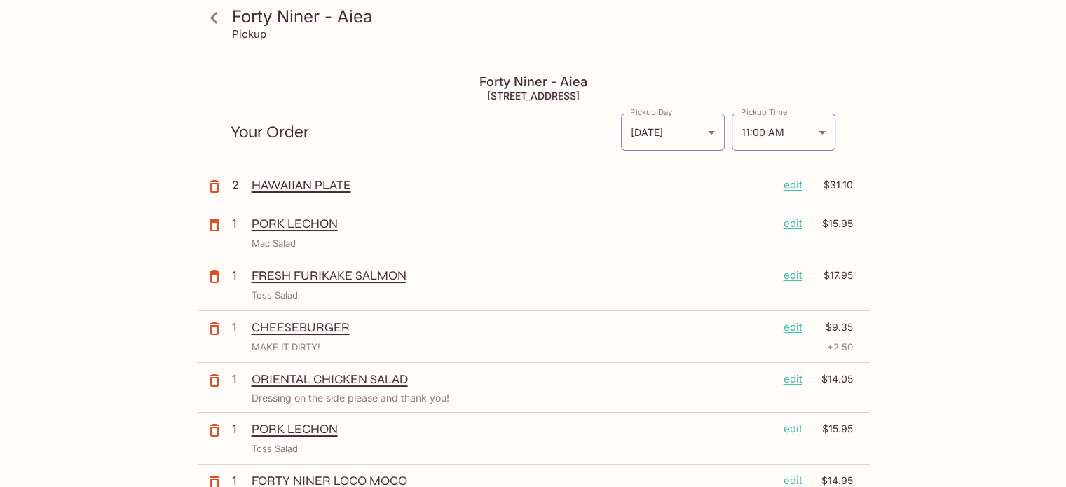
scroll to position [681, 0]
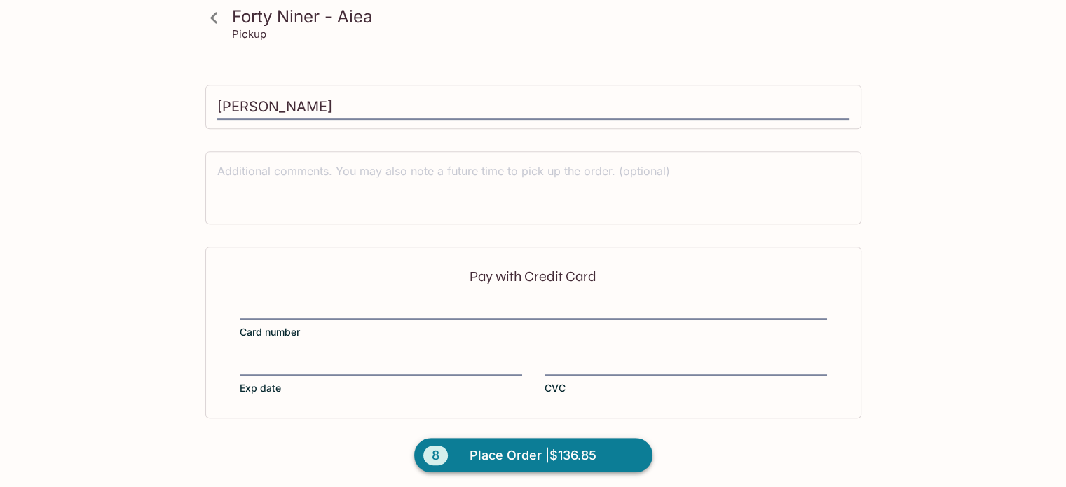
click at [576, 444] on span "Place Order | $136.85" at bounding box center [533, 455] width 127 height 22
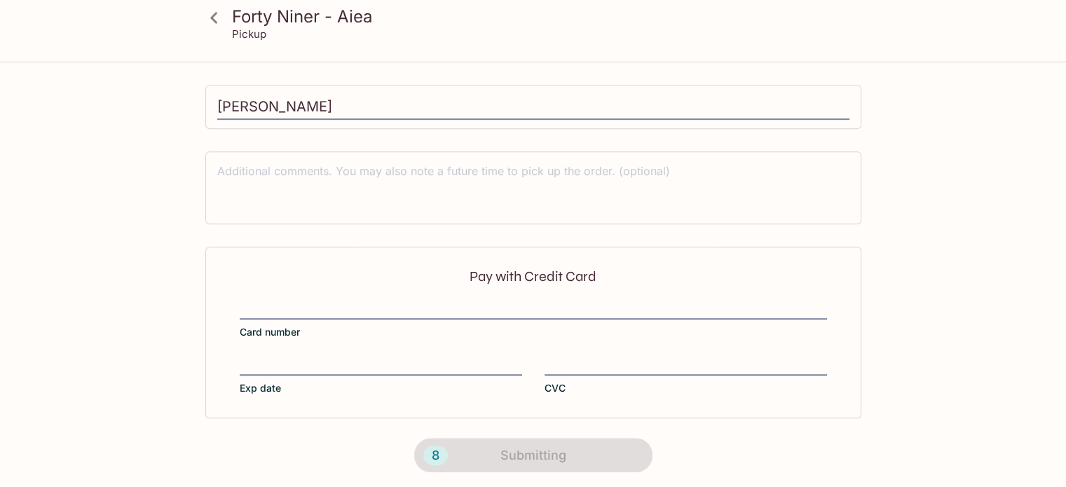
scroll to position [324, 0]
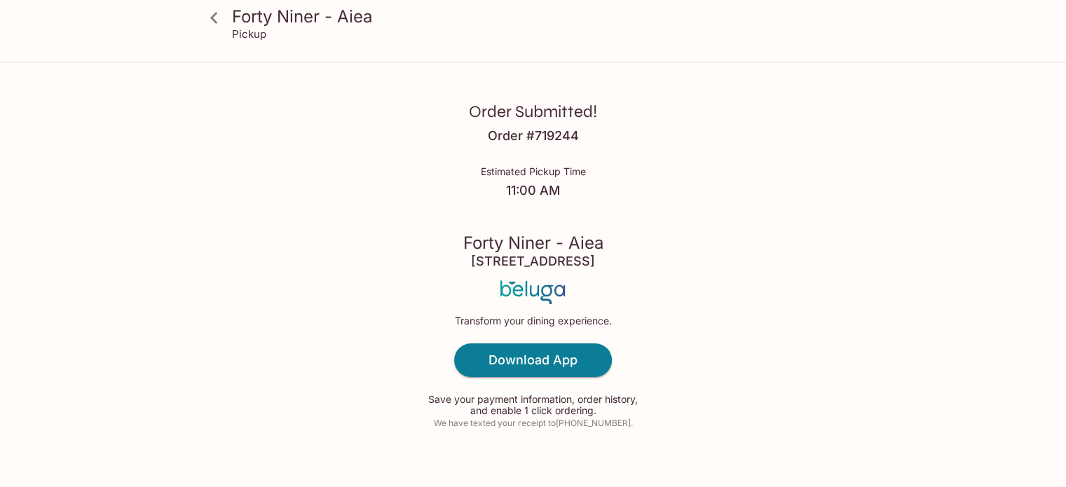
scroll to position [20, 0]
